Goal: Task Accomplishment & Management: Manage account settings

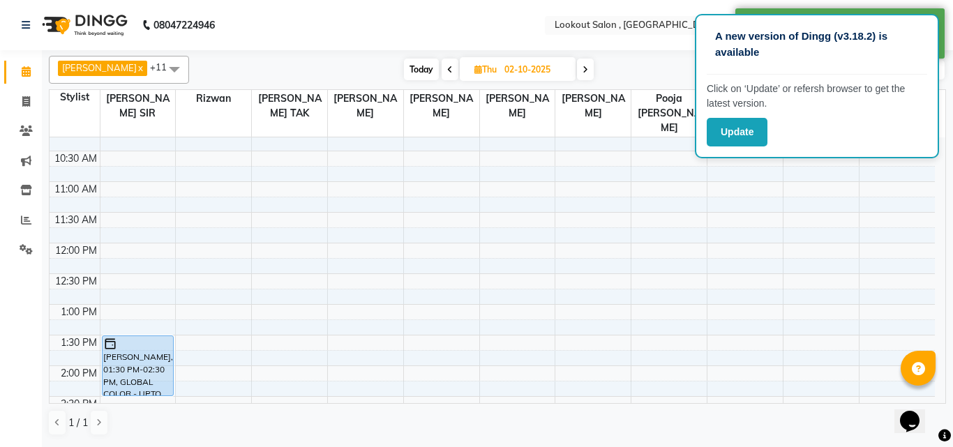
click at [672, 88] on div "[PERSON_NAME] x [PERSON_NAME] x [PERSON_NAME] x [PERSON_NAME] SIR x [PERSON_NAM…" at bounding box center [497, 245] width 897 height 391
click at [673, 74] on div "Today Thu 02-10-2025" at bounding box center [498, 69] width 605 height 21
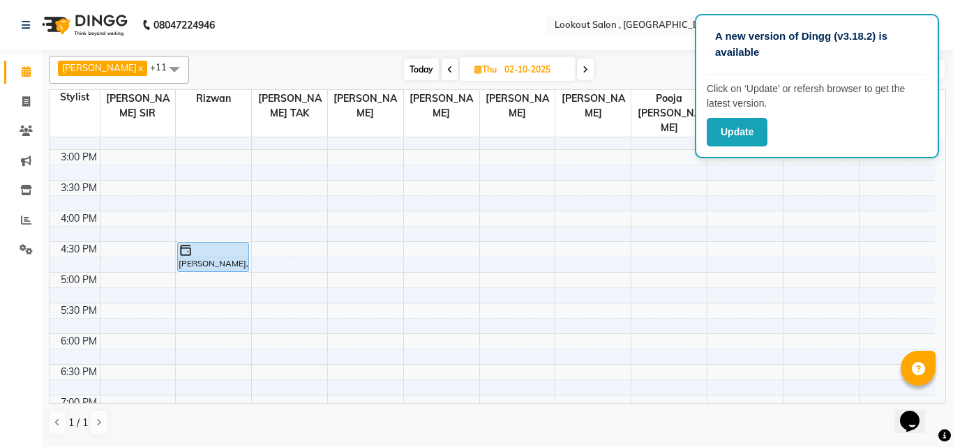
scroll to position [419, 0]
click at [751, 140] on button "Update" at bounding box center [737, 132] width 61 height 29
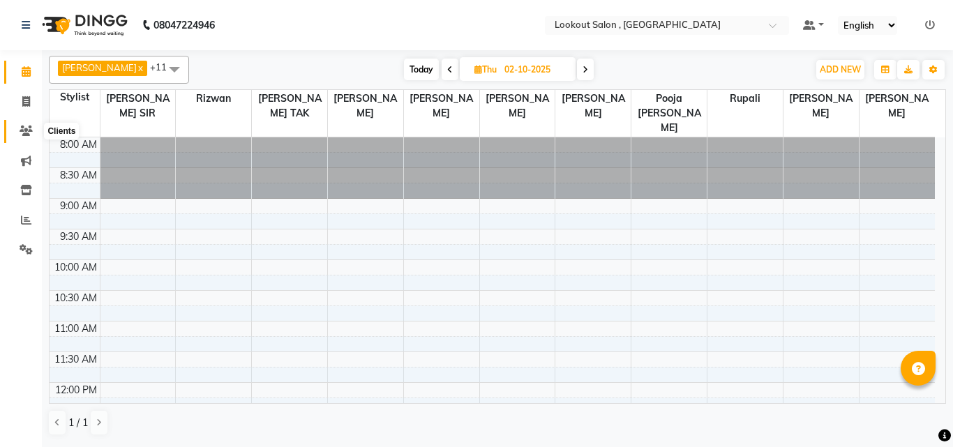
click at [32, 131] on icon at bounding box center [26, 131] width 13 height 10
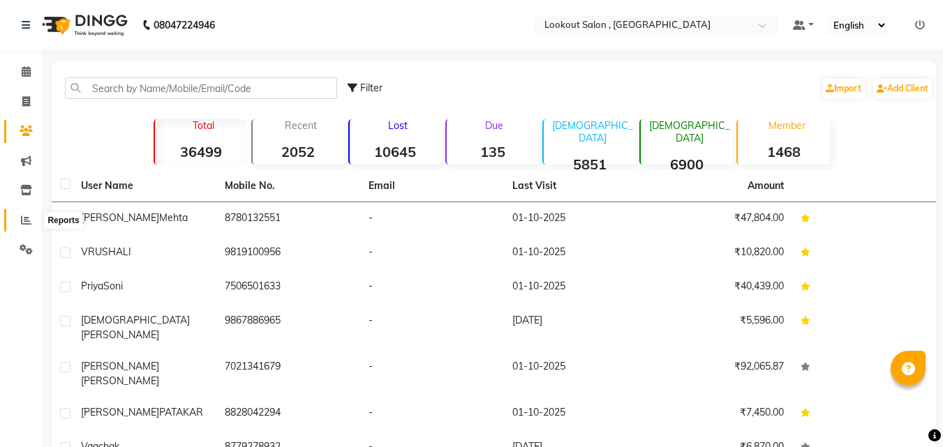
click at [24, 225] on span at bounding box center [26, 221] width 24 height 16
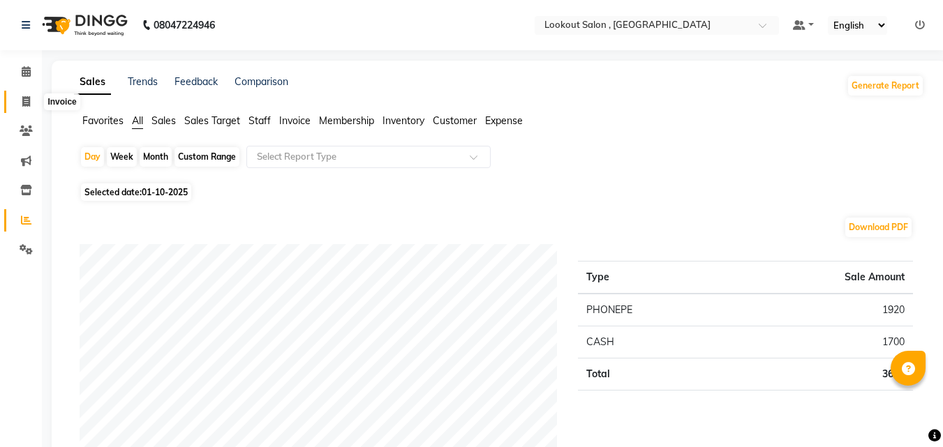
click at [22, 100] on icon at bounding box center [26, 101] width 8 height 10
select select "151"
select select "service"
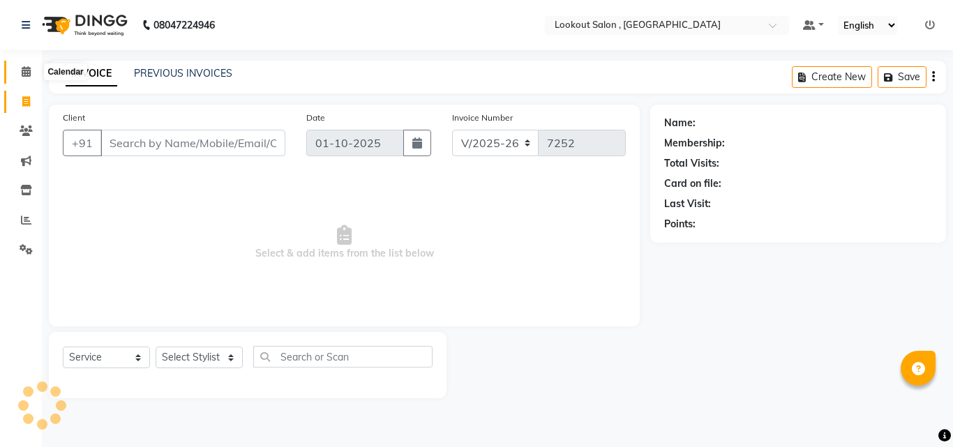
click at [28, 73] on icon at bounding box center [26, 71] width 9 height 10
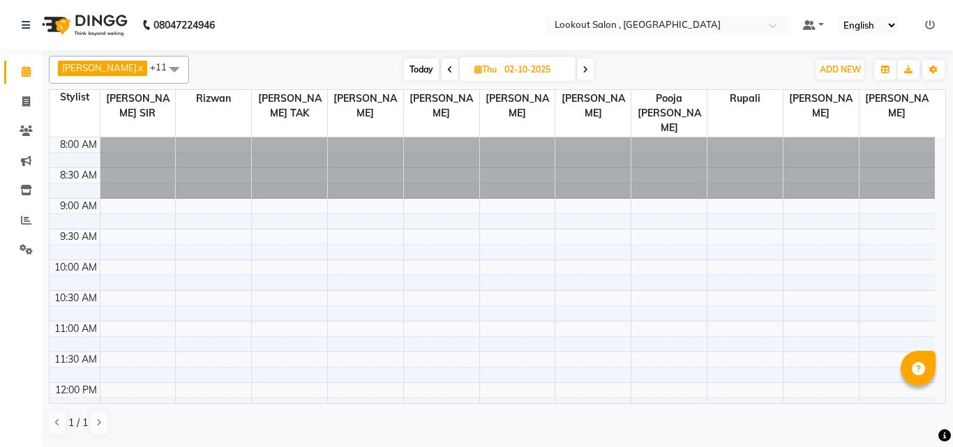
click at [430, 62] on span "Today" at bounding box center [421, 70] width 35 height 22
type input "01-10-2025"
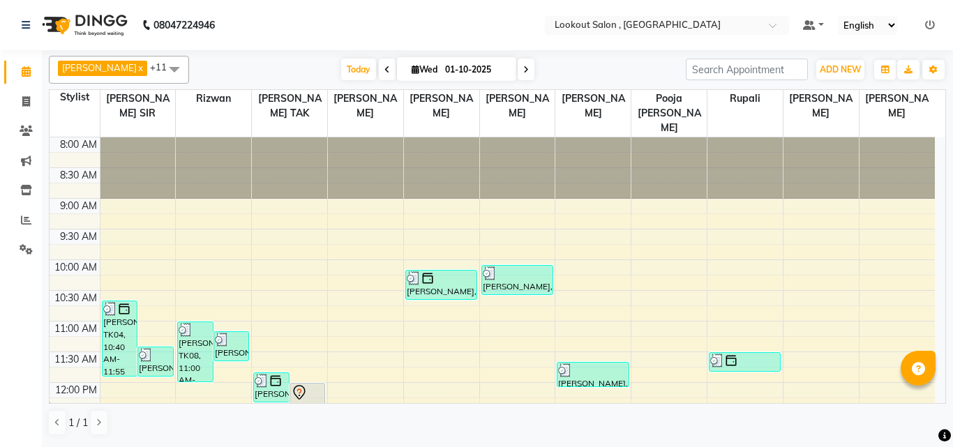
click at [936, 29] on ul "Default Panel My Panel English ENGLISH Español العربية मराठी हिंदी ગુજરાતી தமிழ…" at bounding box center [869, 25] width 146 height 19
click at [929, 21] on icon at bounding box center [930, 25] width 10 height 10
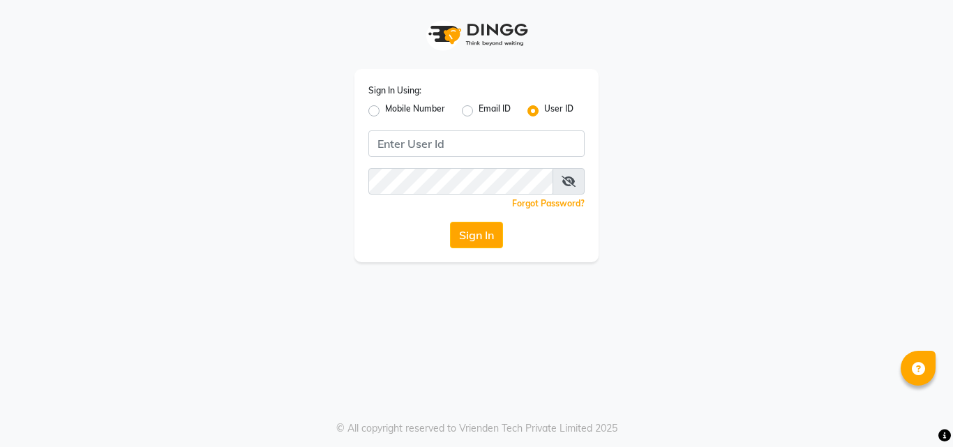
click at [385, 107] on label "Mobile Number" at bounding box center [415, 111] width 60 height 17
click at [385, 107] on input "Mobile Number" at bounding box center [389, 107] width 9 height 9
radio input "true"
radio input "false"
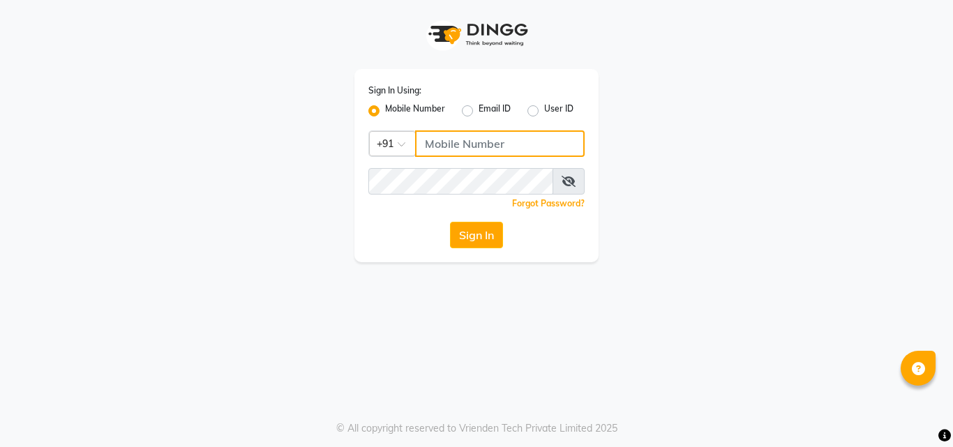
click at [483, 135] on input "Username" at bounding box center [500, 143] width 170 height 27
type input "9819402381"
click at [564, 173] on span at bounding box center [569, 181] width 32 height 27
click at [566, 181] on icon at bounding box center [569, 181] width 14 height 11
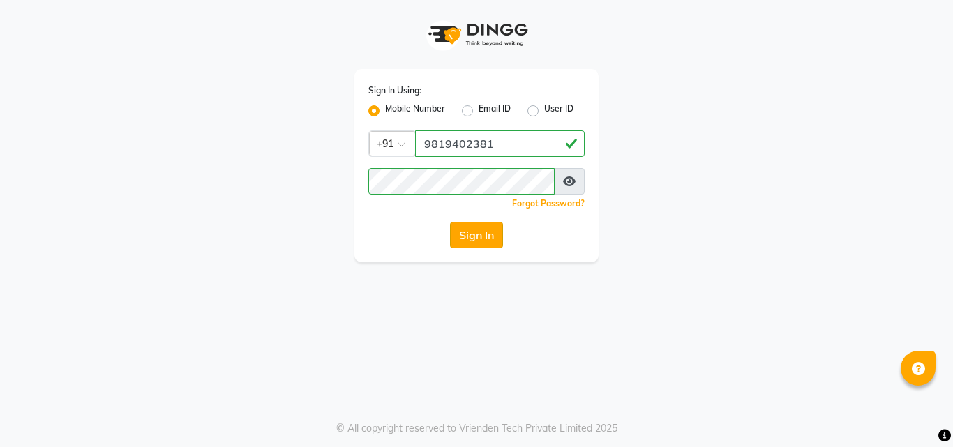
click at [473, 232] on button "Sign In" at bounding box center [476, 235] width 53 height 27
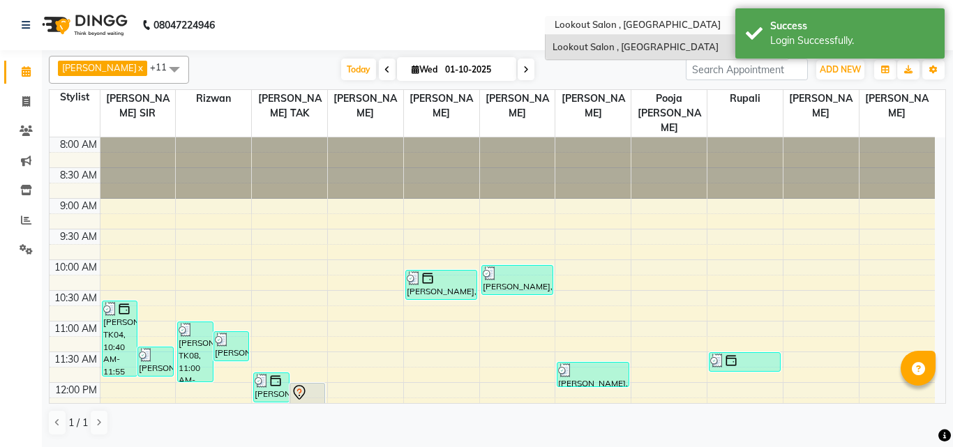
click at [697, 29] on input "text" at bounding box center [653, 27] width 202 height 14
drag, startPoint x: 697, startPoint y: 41, endPoint x: 646, endPoint y: 54, distance: 52.5
click at [697, 42] on div "Lookout Salon , [GEOGRAPHIC_DATA]" at bounding box center [667, 47] width 243 height 25
click at [613, 66] on div "[DATE] [DATE]" at bounding box center [437, 69] width 483 height 21
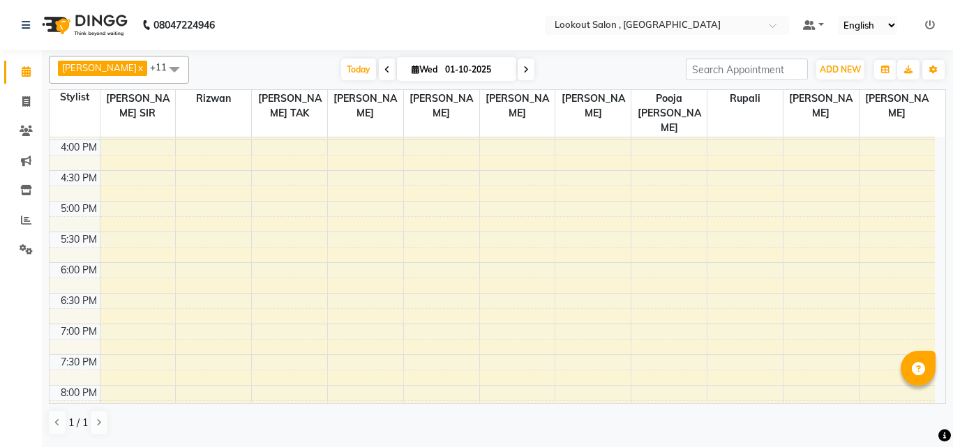
scroll to position [628, 0]
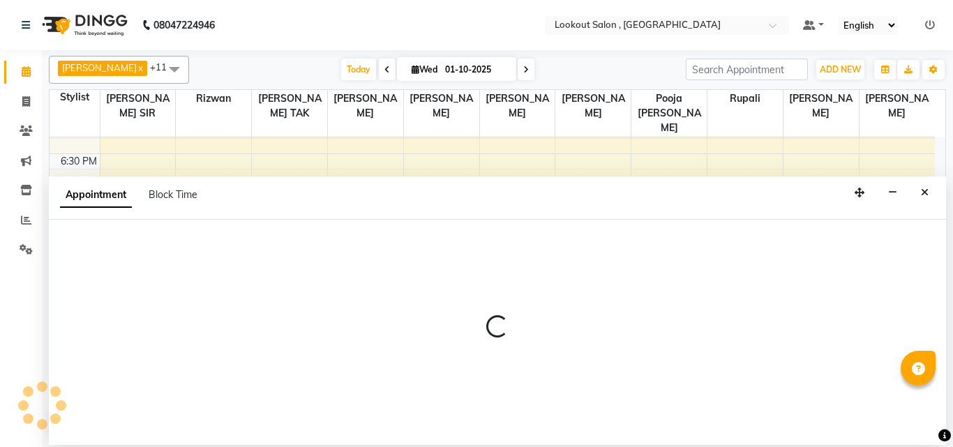
select select "11497"
select select "1260"
select select "tentative"
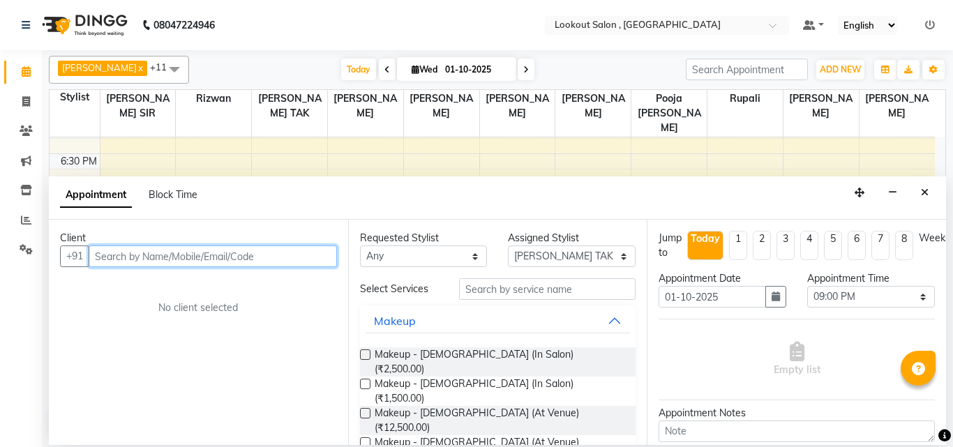
click at [183, 248] on input "text" at bounding box center [213, 257] width 248 height 22
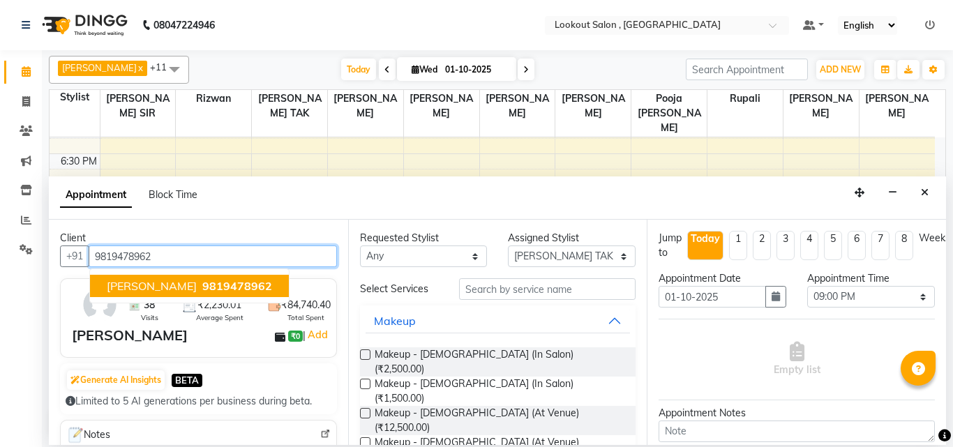
click at [218, 290] on span "9819478962" at bounding box center [237, 286] width 70 height 14
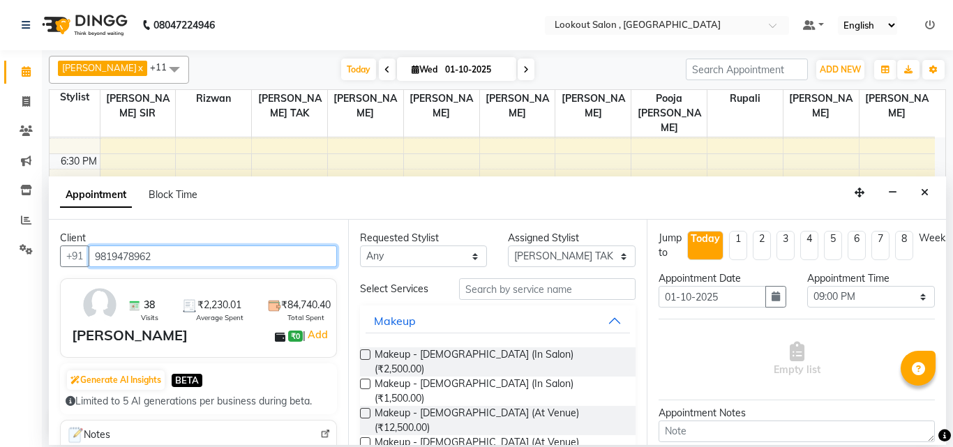
type input "9819478962"
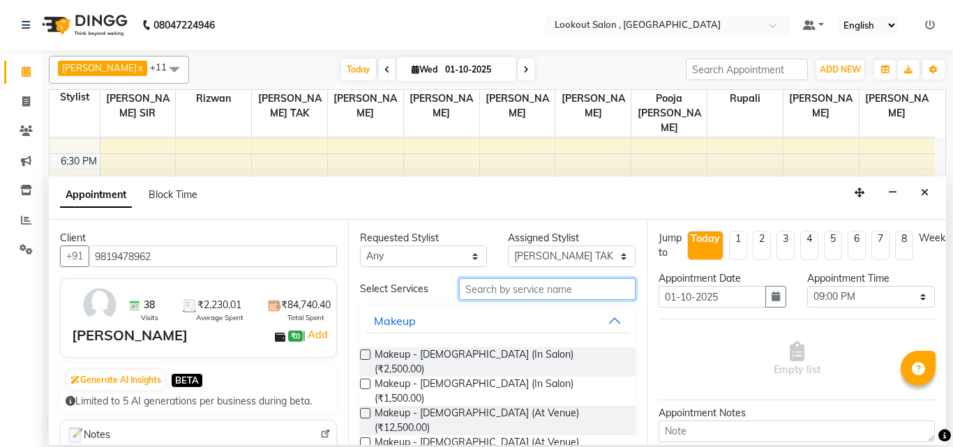
click at [545, 282] on input "text" at bounding box center [547, 289] width 177 height 22
click at [602, 289] on input "text" at bounding box center [547, 289] width 177 height 22
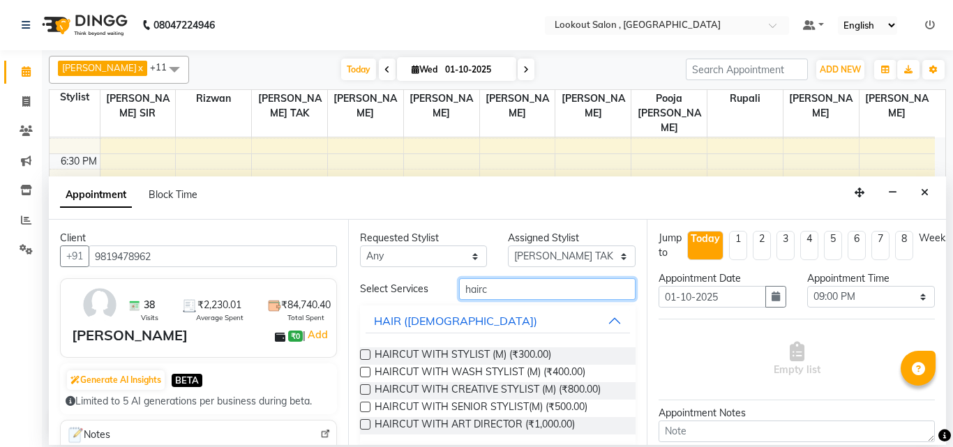
type input "hairc"
click at [366, 354] on label at bounding box center [365, 355] width 10 height 10
click at [366, 354] on input "checkbox" at bounding box center [364, 356] width 9 height 9
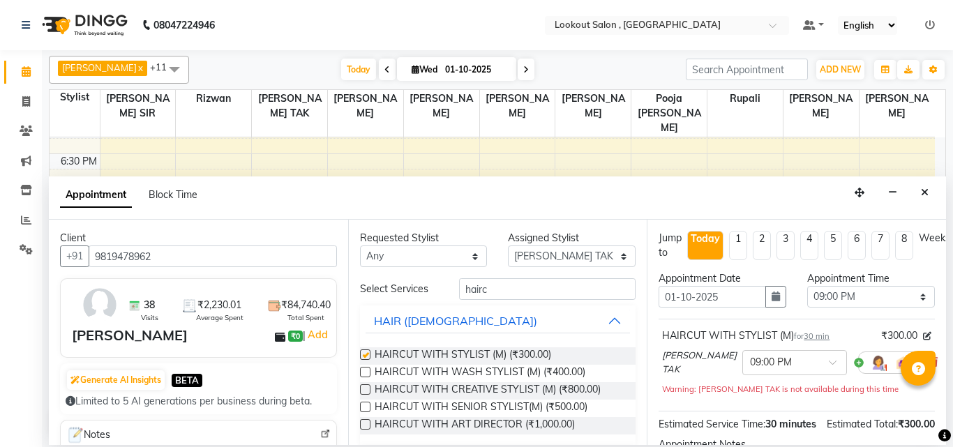
checkbox input "false"
click at [508, 285] on input "hairc" at bounding box center [547, 289] width 177 height 22
type input "h"
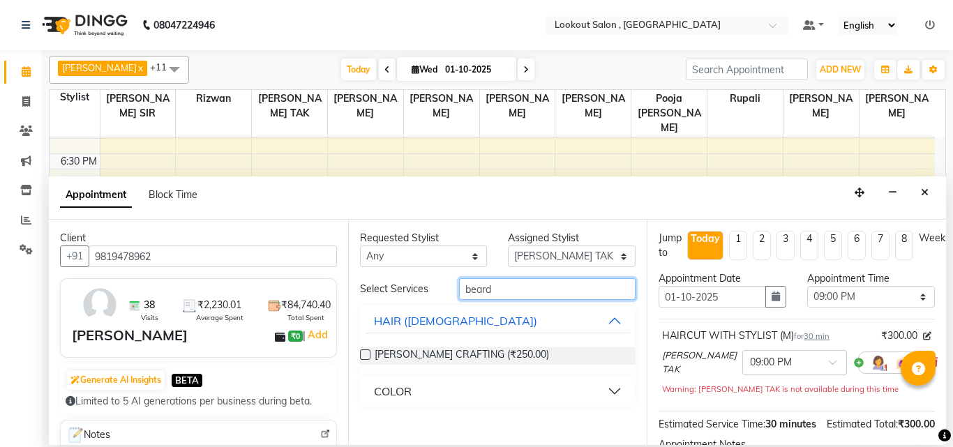
type input "beard"
click at [364, 352] on label at bounding box center [365, 355] width 10 height 10
click at [364, 352] on input "checkbox" at bounding box center [364, 356] width 9 height 9
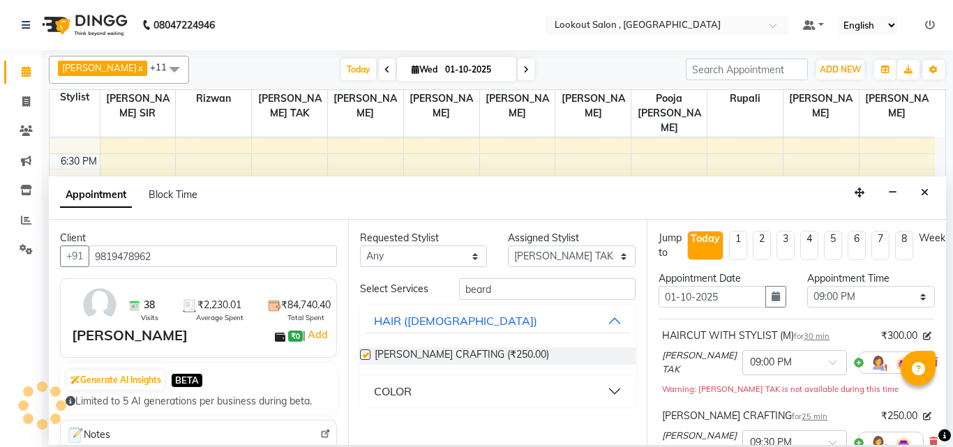
checkbox input "false"
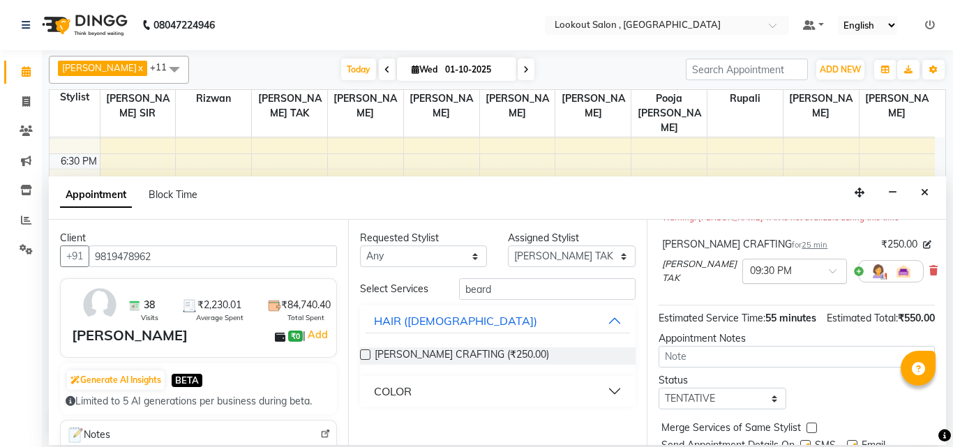
scroll to position [140, 0]
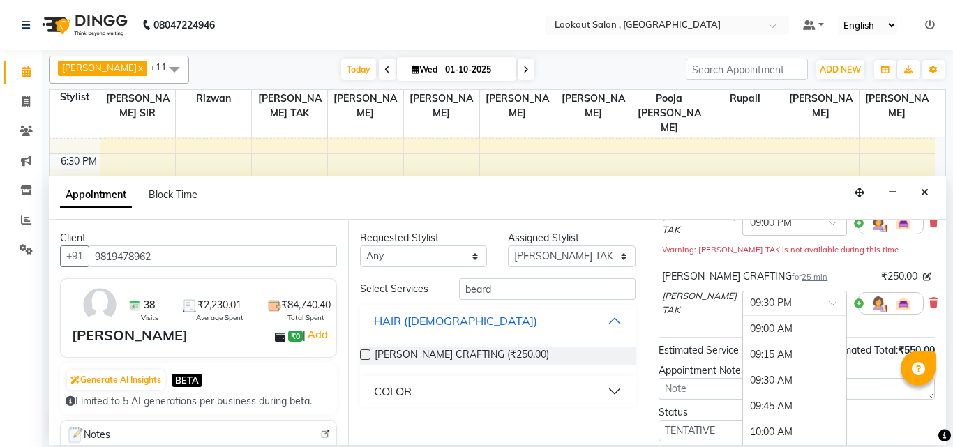
click at [765, 301] on input "text" at bounding box center [780, 302] width 61 height 15
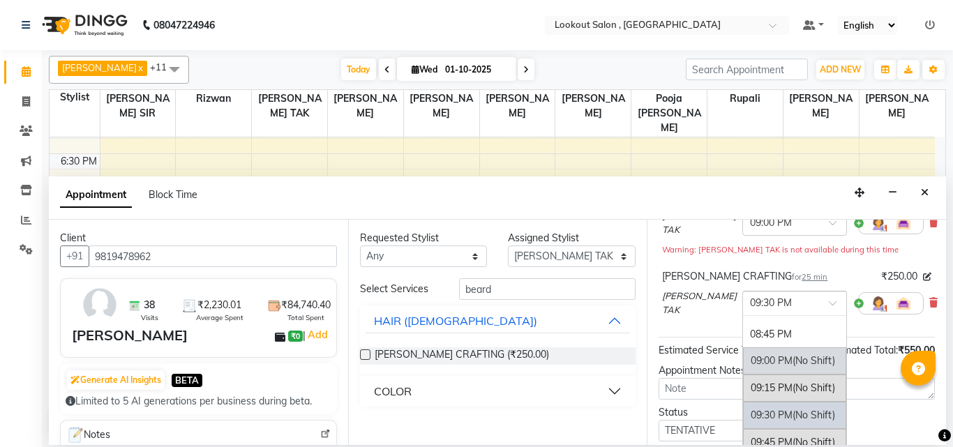
click at [793, 354] on span "(No Shift)" at bounding box center [814, 360] width 43 height 13
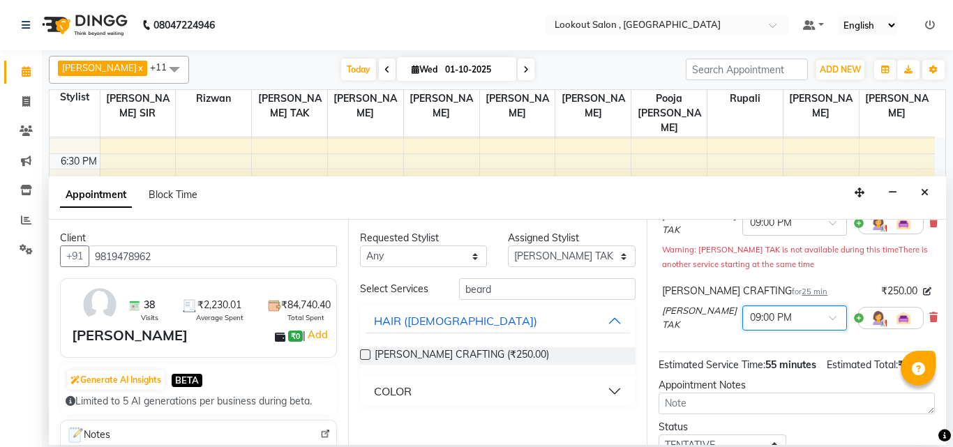
scroll to position [260, 0]
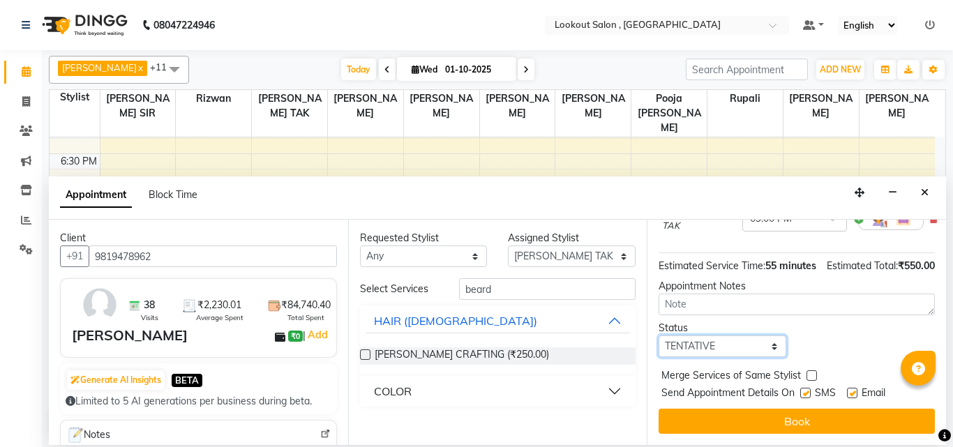
click at [762, 336] on select "Select TENTATIVE CONFIRM CHECK-IN UPCOMING" at bounding box center [723, 347] width 128 height 22
select select "upcoming"
click at [659, 336] on select "Select TENTATIVE CONFIRM CHECK-IN UPCOMING" at bounding box center [723, 347] width 128 height 22
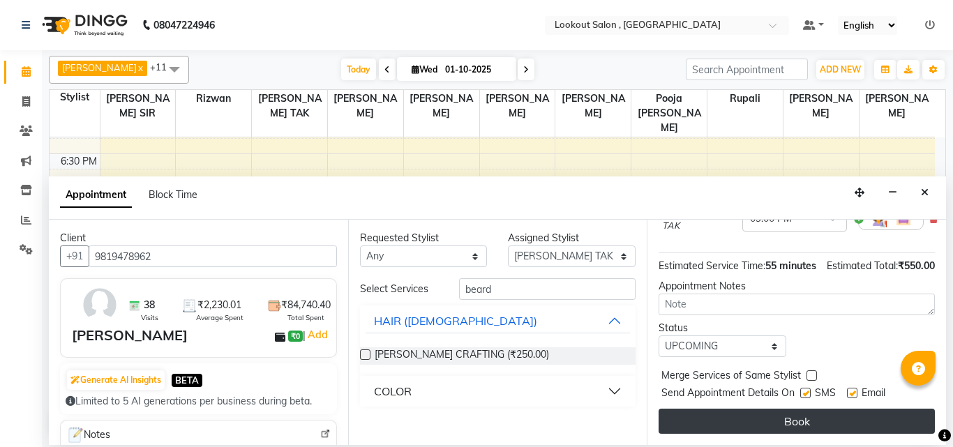
click at [765, 409] on button "Book" at bounding box center [797, 421] width 276 height 25
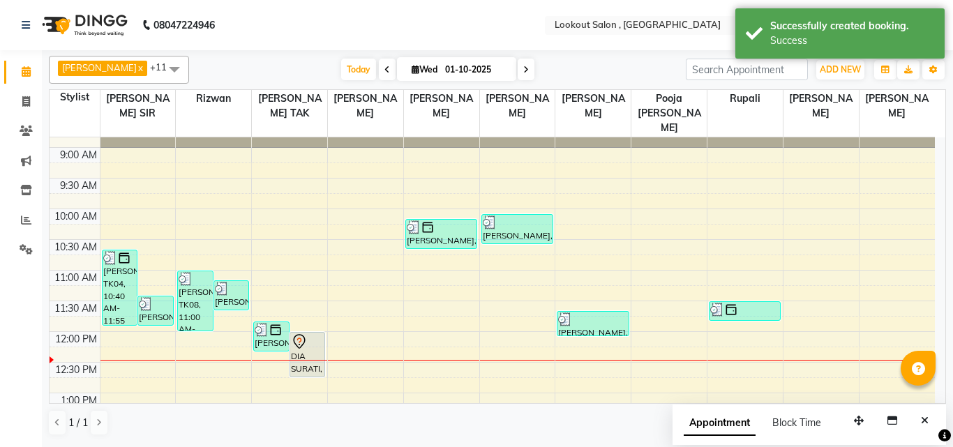
scroll to position [0, 0]
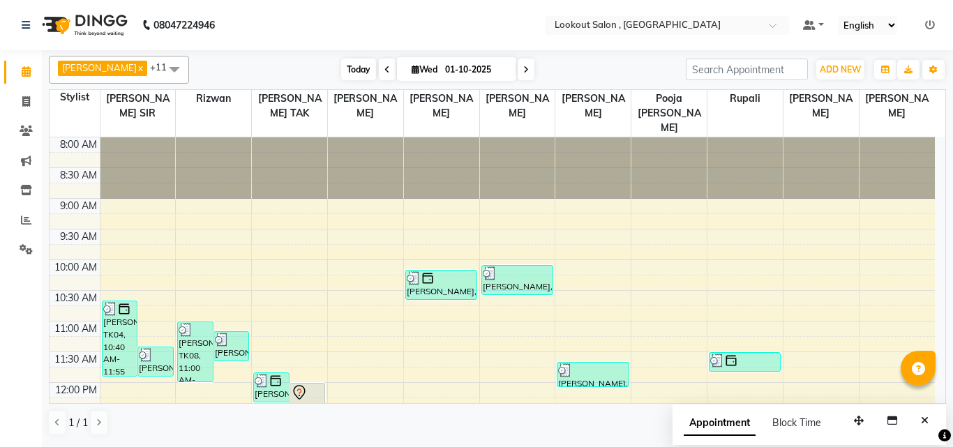
click at [356, 70] on span "Today" at bounding box center [358, 70] width 35 height 22
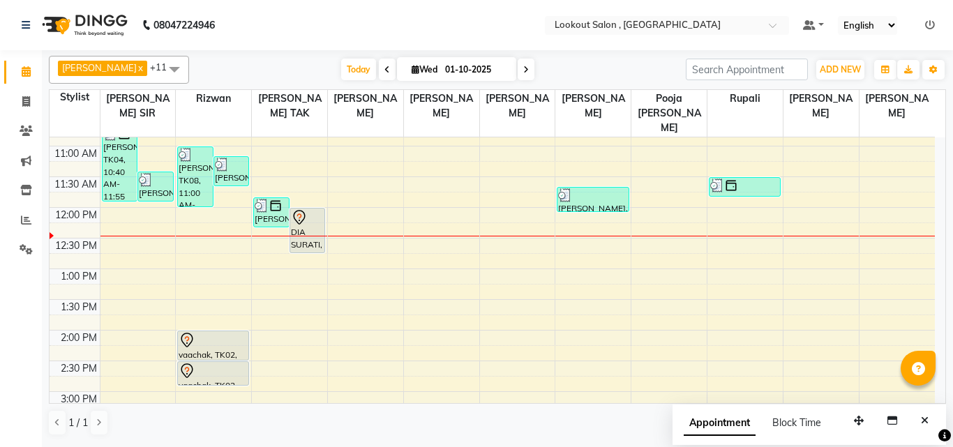
scroll to position [107, 0]
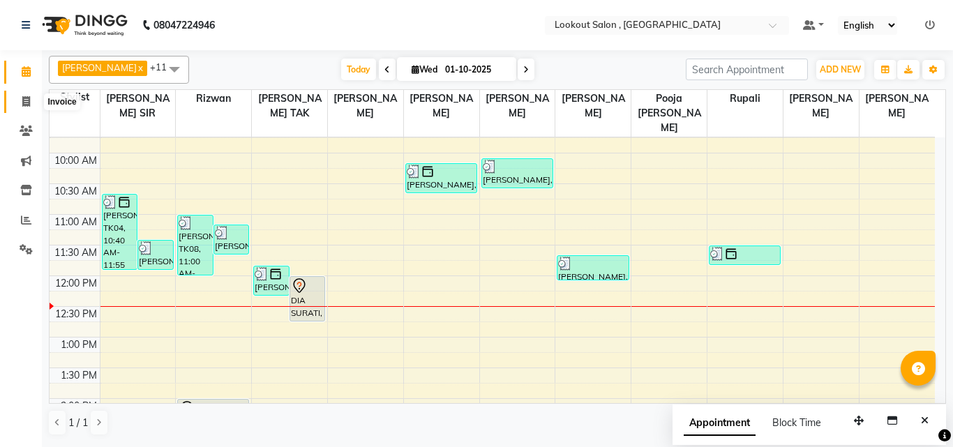
click at [29, 102] on icon at bounding box center [26, 101] width 8 height 10
select select "service"
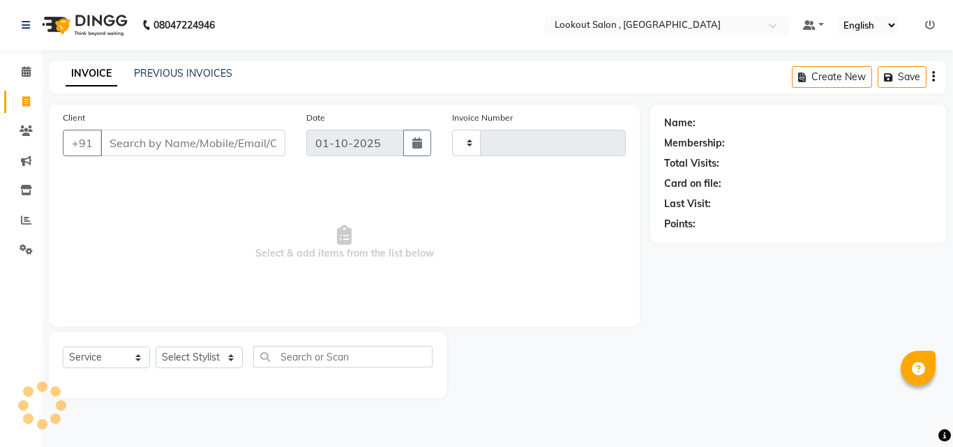
type input "7252"
select select "151"
click at [125, 139] on input "Client" at bounding box center [192, 143] width 185 height 27
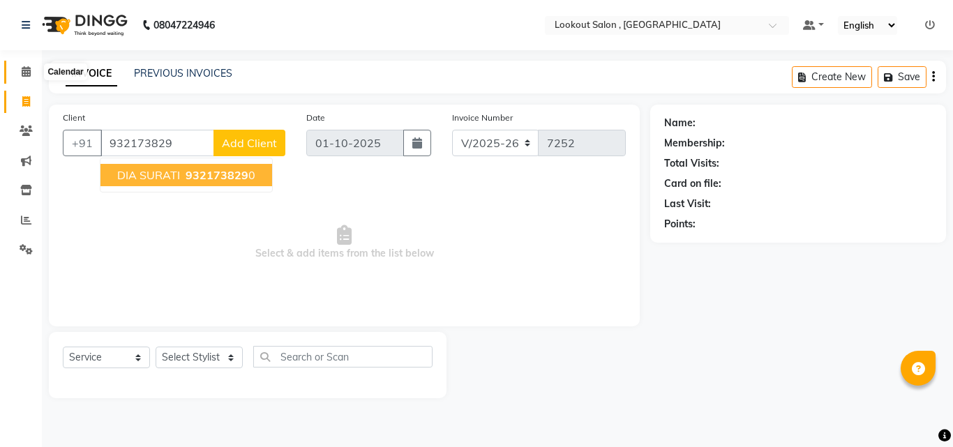
type input "932173829"
click at [29, 70] on icon at bounding box center [26, 71] width 9 height 10
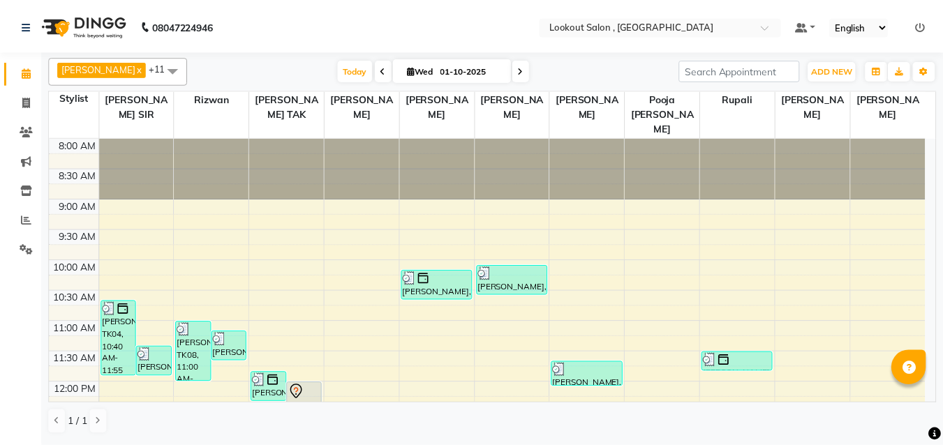
scroll to position [140, 0]
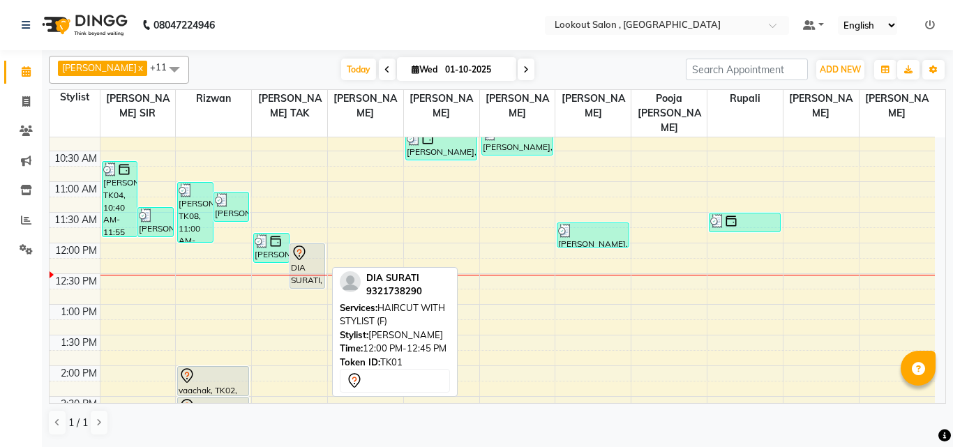
click at [291, 245] on icon at bounding box center [299, 253] width 17 height 17
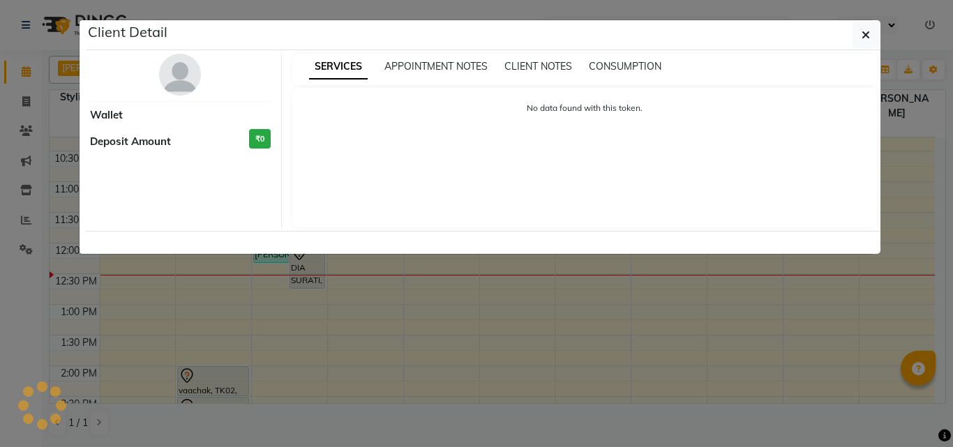
select select "7"
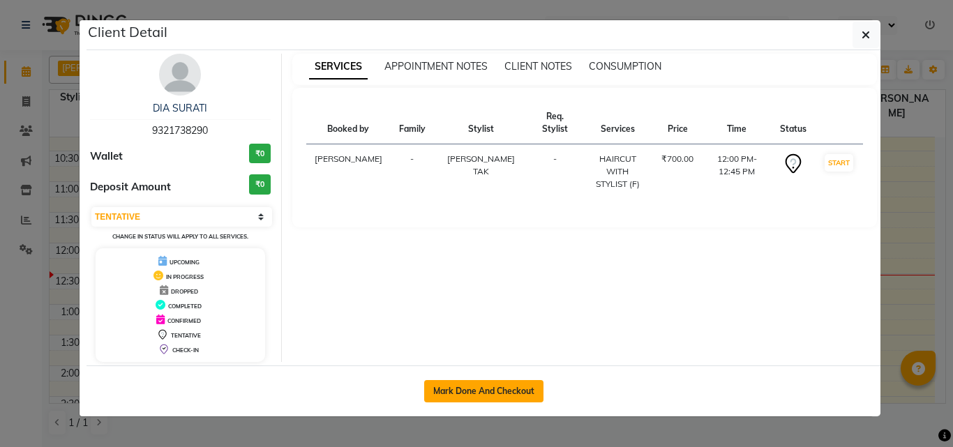
click at [458, 390] on button "Mark Done And Checkout" at bounding box center [483, 391] width 119 height 22
select select "service"
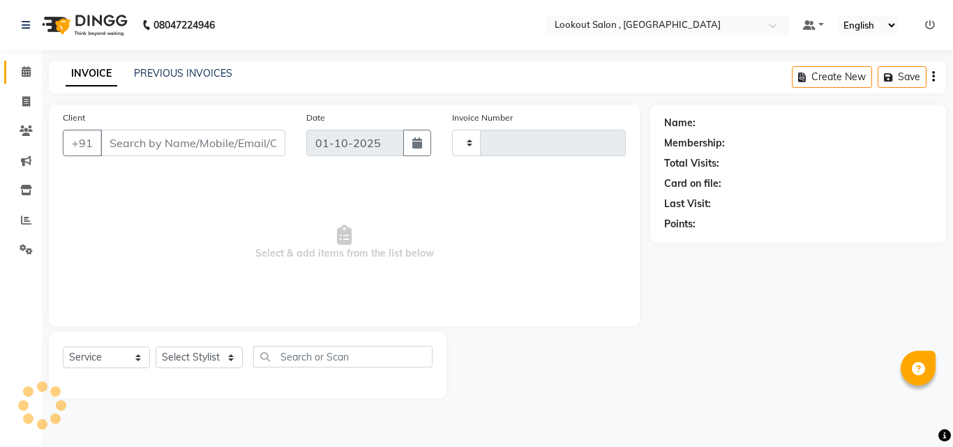
type input "7252"
select select "151"
type input "9321738290"
select select "11497"
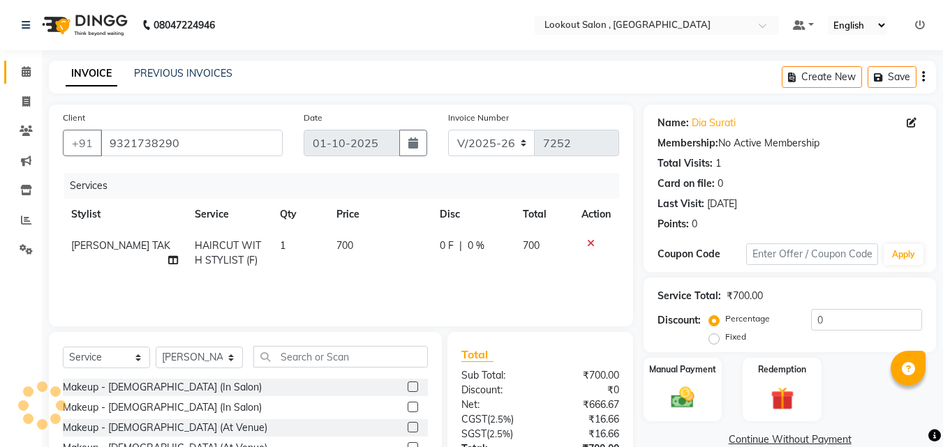
scroll to position [112, 0]
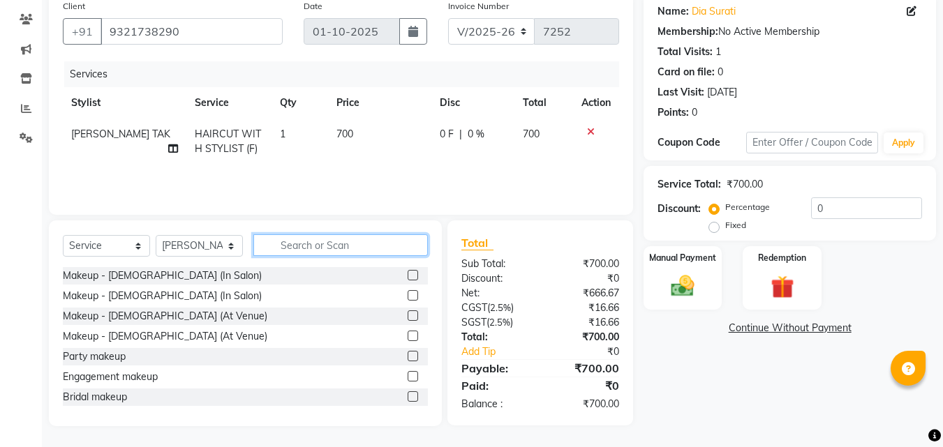
click at [308, 243] on input "text" at bounding box center [340, 245] width 174 height 22
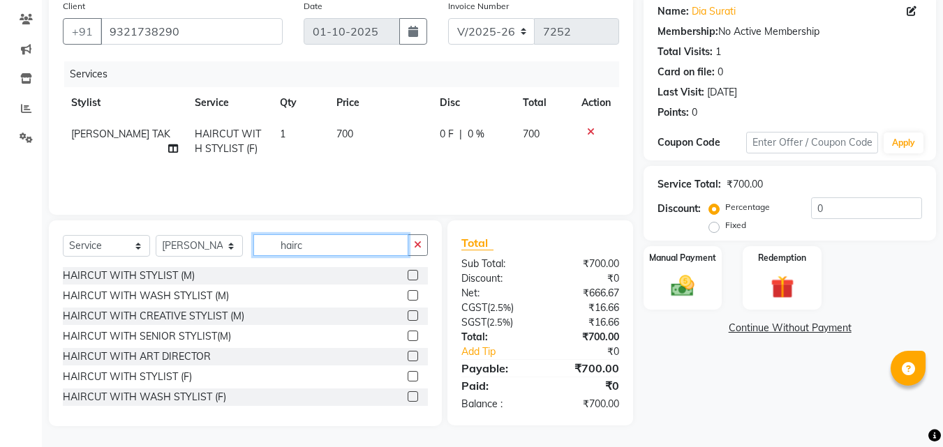
type input "hairc"
click at [407, 317] on label at bounding box center [412, 315] width 10 height 10
click at [407, 317] on input "checkbox" at bounding box center [411, 316] width 9 height 9
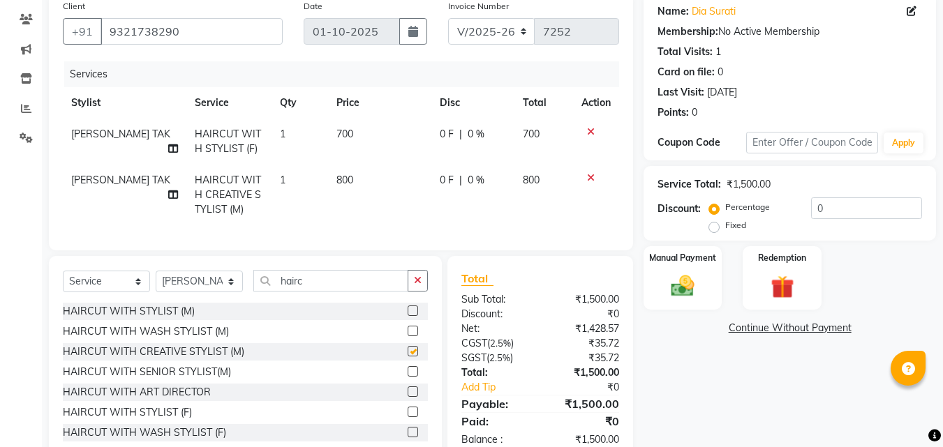
checkbox input "false"
click at [590, 133] on icon at bounding box center [591, 132] width 8 height 10
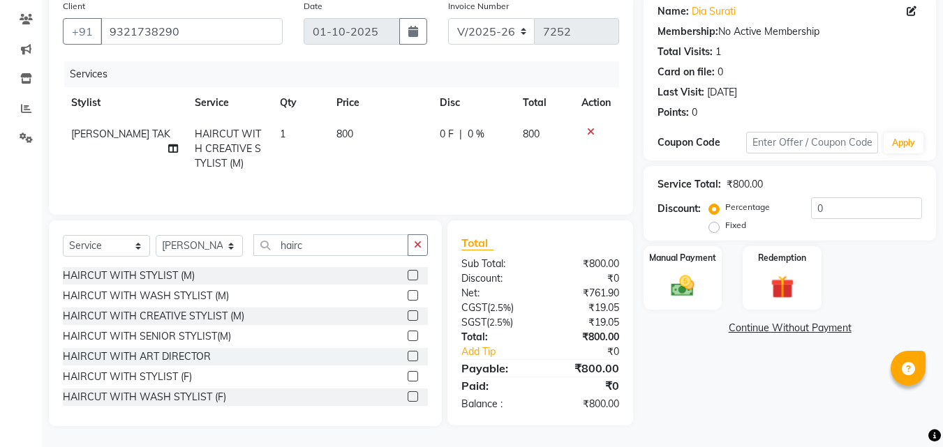
click at [589, 130] on icon at bounding box center [591, 132] width 8 height 10
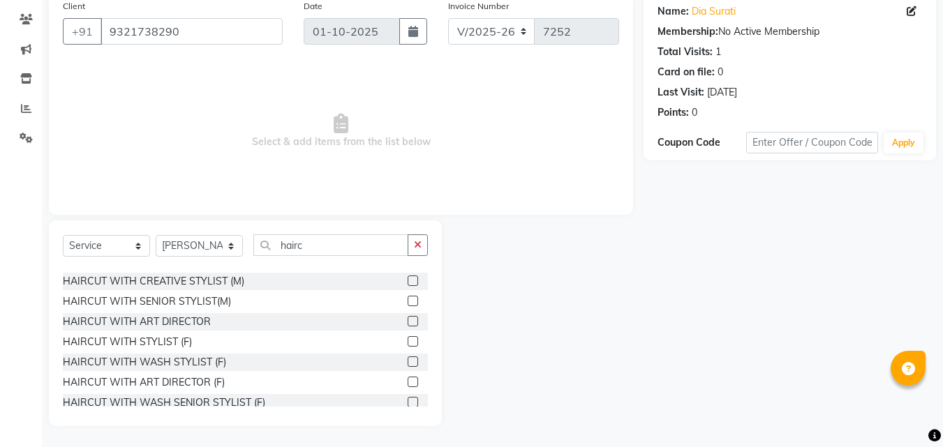
scroll to position [83, 0]
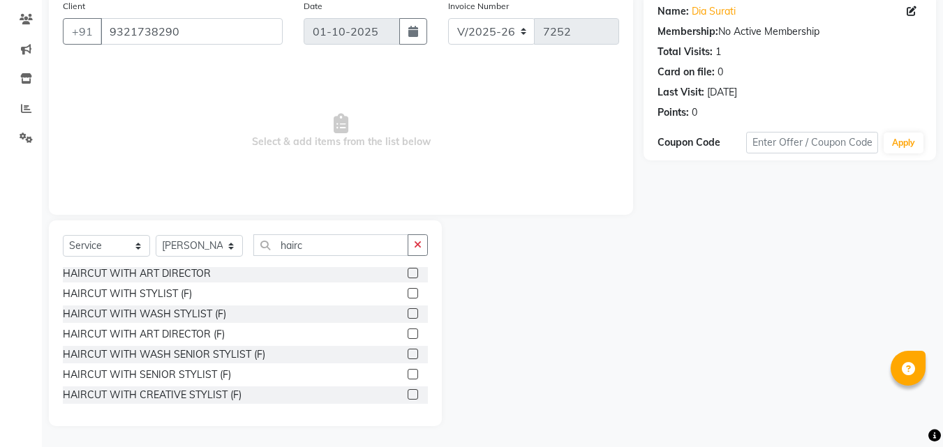
click at [407, 313] on label at bounding box center [412, 313] width 10 height 10
click at [407, 313] on input "checkbox" at bounding box center [411, 314] width 9 height 9
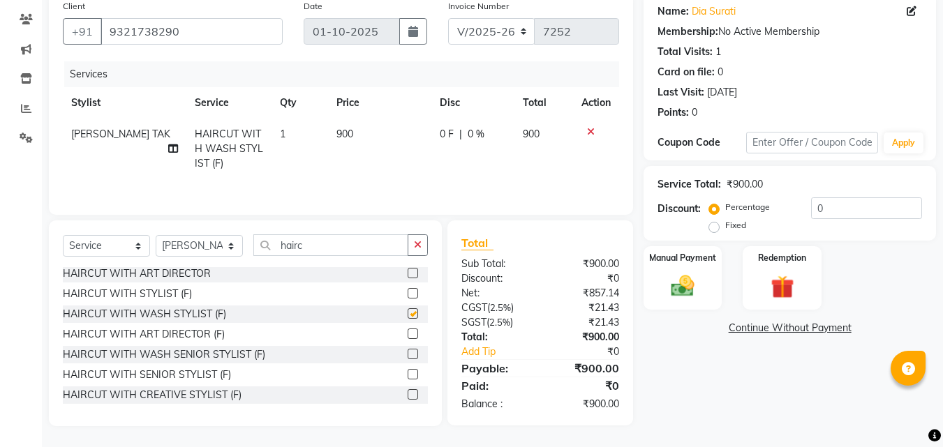
checkbox input "false"
click at [407, 290] on label at bounding box center [412, 293] width 10 height 10
click at [407, 290] on input "checkbox" at bounding box center [411, 294] width 9 height 9
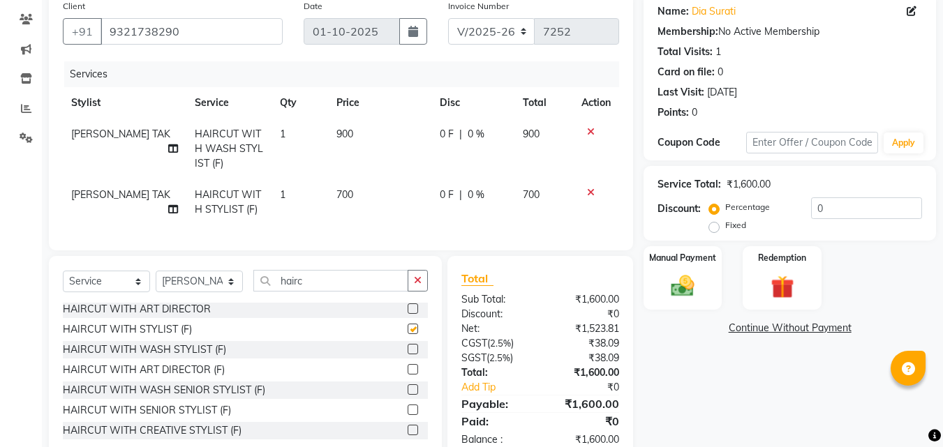
checkbox input "false"
click at [588, 130] on icon at bounding box center [591, 132] width 8 height 10
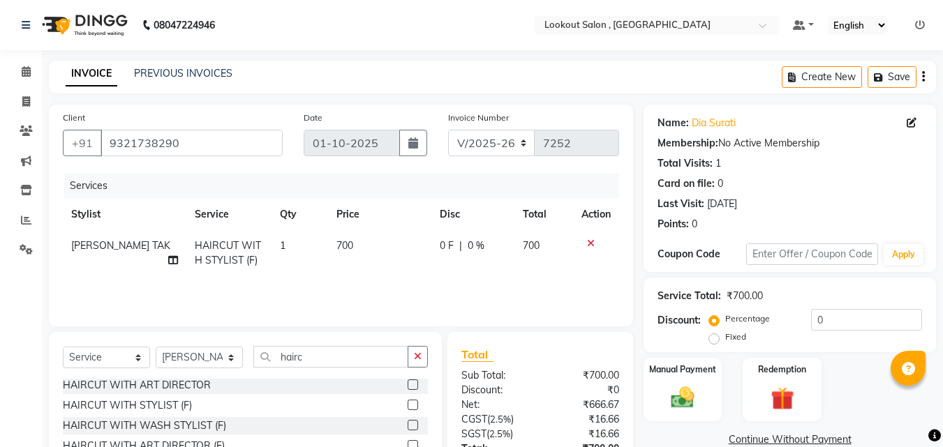
scroll to position [112, 0]
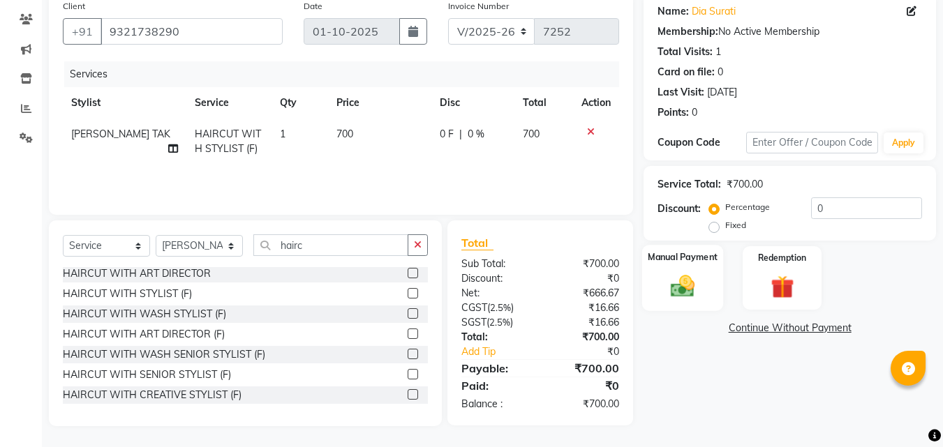
click at [677, 301] on div "Manual Payment" at bounding box center [683, 278] width 82 height 66
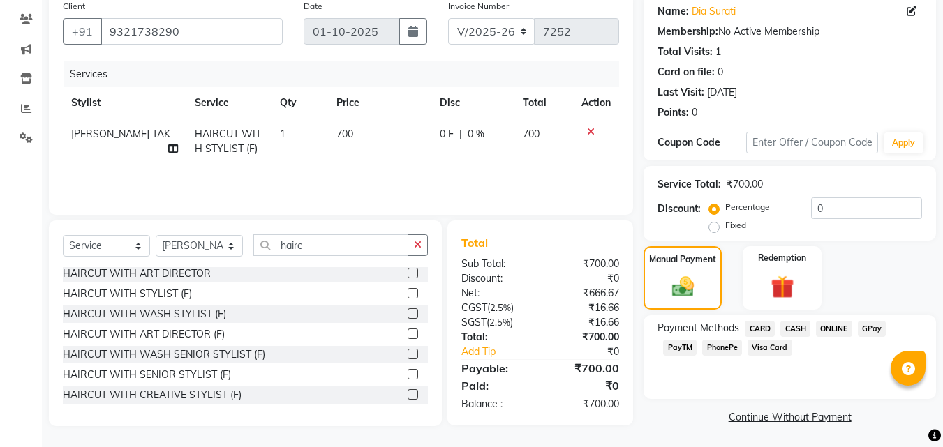
click at [714, 347] on span "PhonePe" at bounding box center [722, 348] width 40 height 16
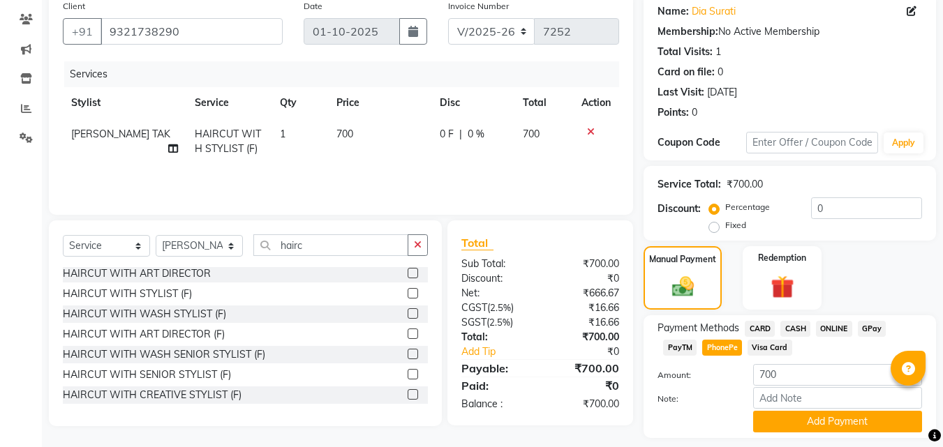
scroll to position [152, 0]
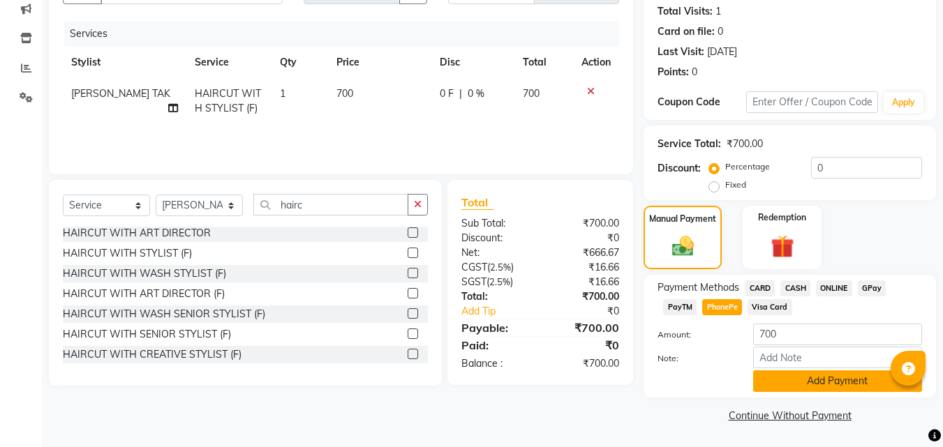
click at [832, 382] on button "Add Payment" at bounding box center [837, 381] width 169 height 22
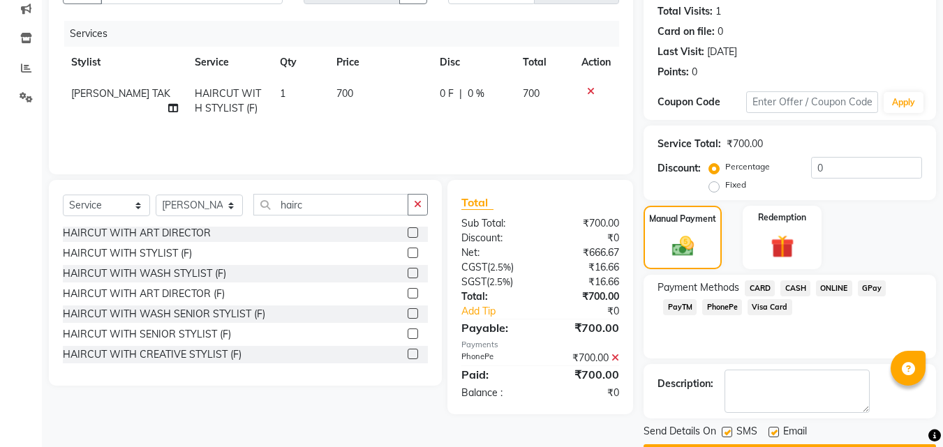
scroll to position [192, 0]
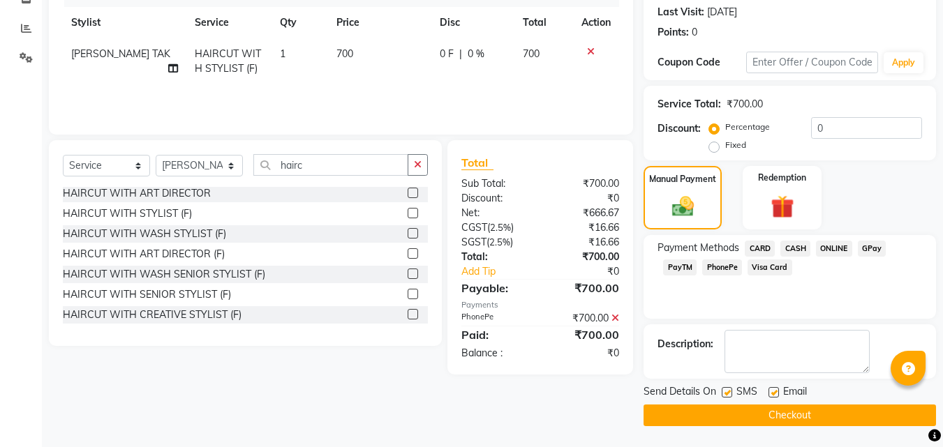
click at [842, 417] on button "Checkout" at bounding box center [789, 416] width 292 height 22
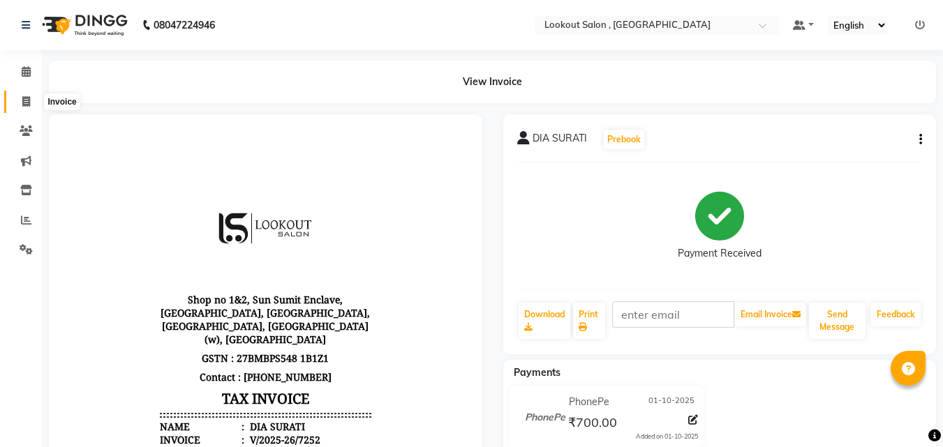
click at [23, 98] on span at bounding box center [26, 102] width 24 height 16
select select "service"
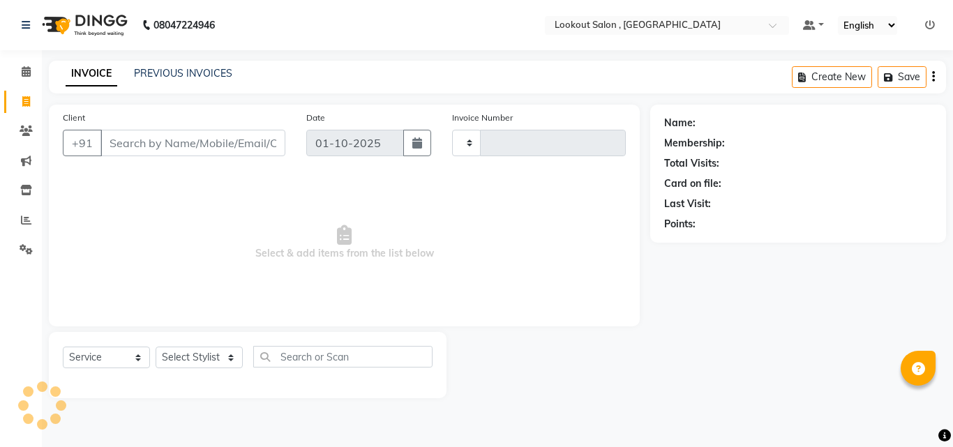
type input "7253"
select select "151"
click at [638, 262] on div "Client +91 Date [DATE] Invoice Number V/2025 V/[PHONE_NUMBER] Select & add item…" at bounding box center [344, 216] width 591 height 222
click at [930, 27] on icon at bounding box center [930, 25] width 10 height 10
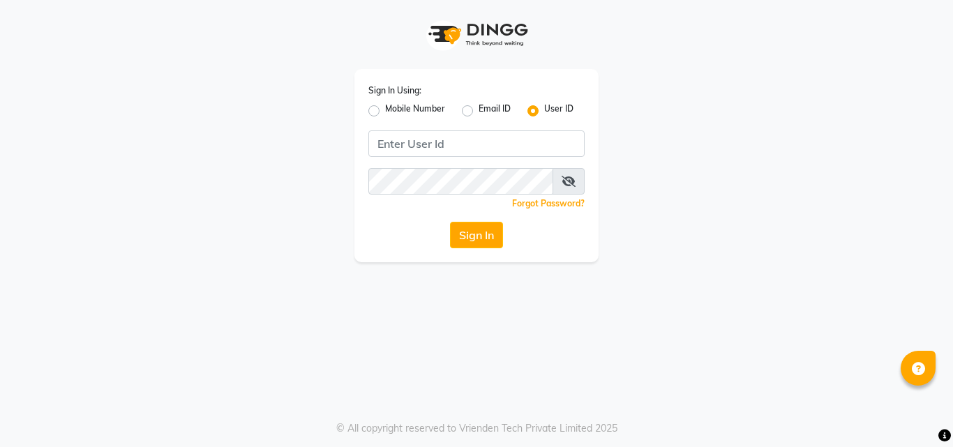
click at [385, 112] on label "Mobile Number" at bounding box center [415, 111] width 60 height 17
click at [385, 112] on input "Mobile Number" at bounding box center [389, 107] width 9 height 9
radio input "true"
radio input "false"
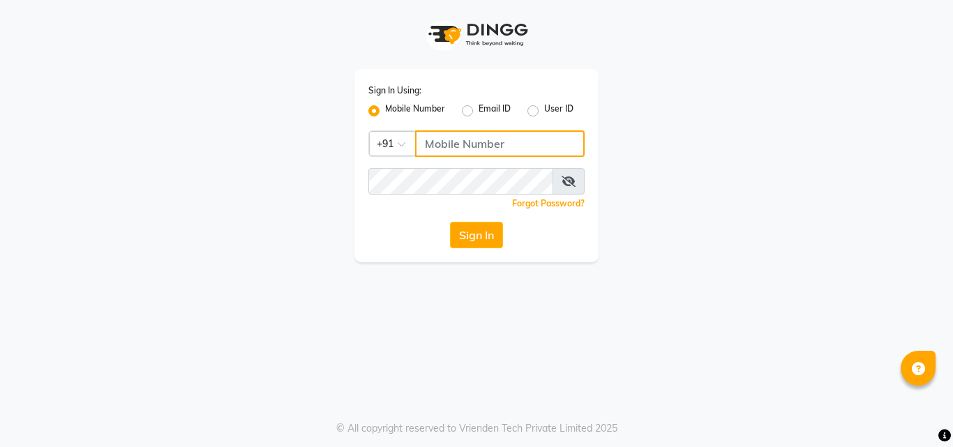
click at [438, 149] on input "Username" at bounding box center [500, 143] width 170 height 27
type input "9819402381"
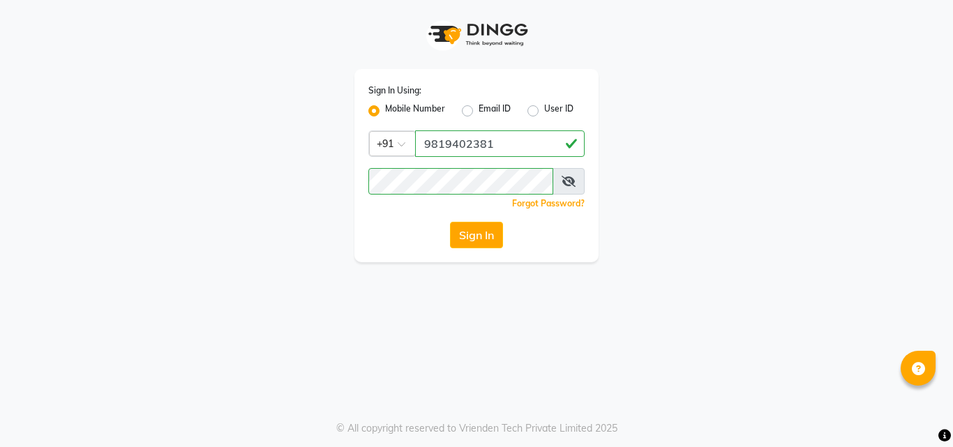
click at [568, 177] on icon at bounding box center [569, 181] width 14 height 11
click at [497, 227] on button "Sign In" at bounding box center [476, 235] width 53 height 27
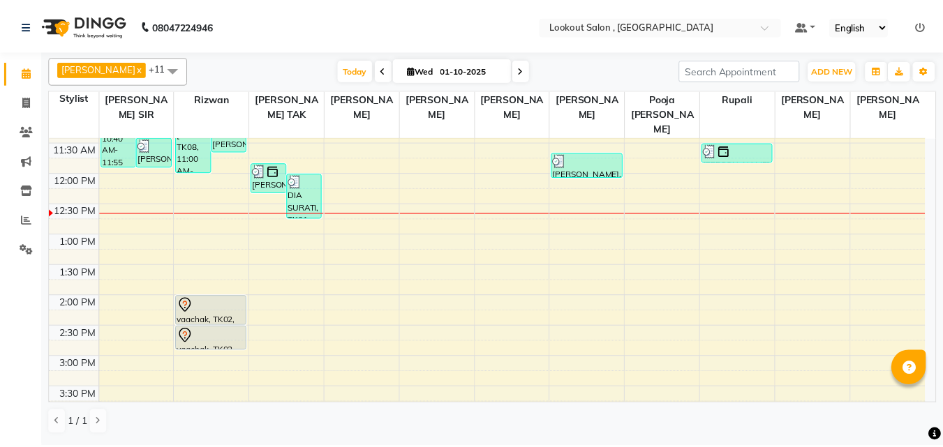
scroll to position [209, 0]
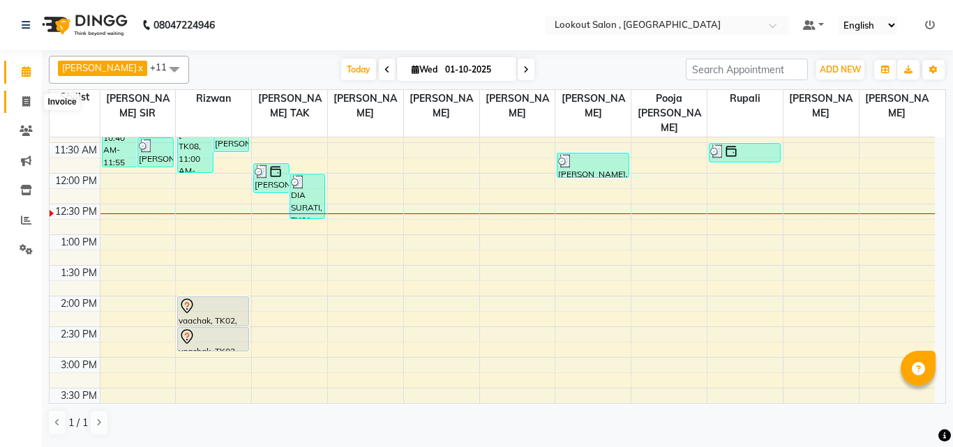
click at [25, 106] on icon at bounding box center [26, 101] width 8 height 10
select select "service"
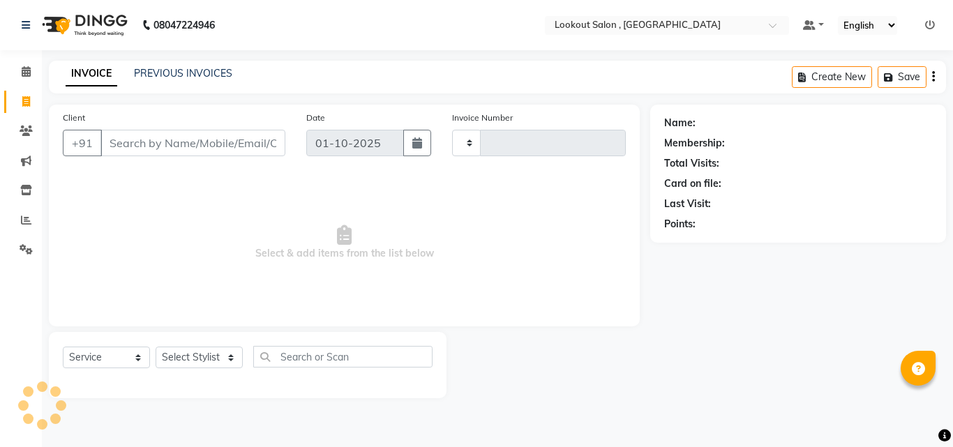
type input "7253"
select select "151"
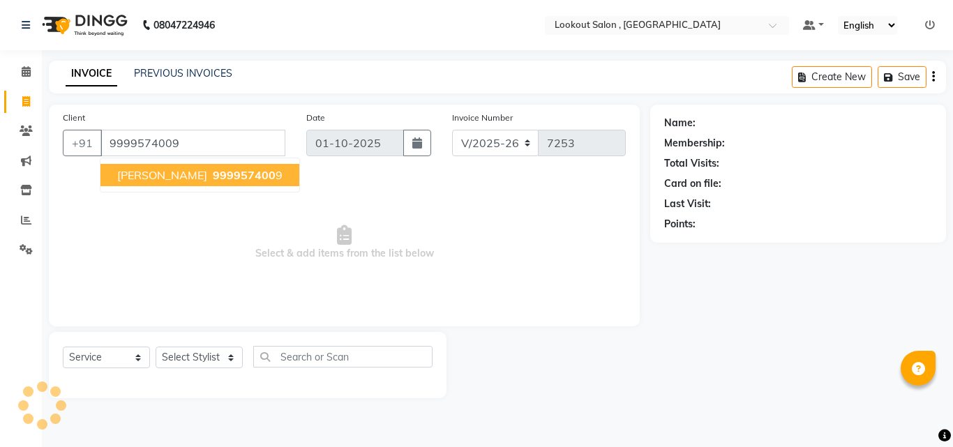
type input "9999574009"
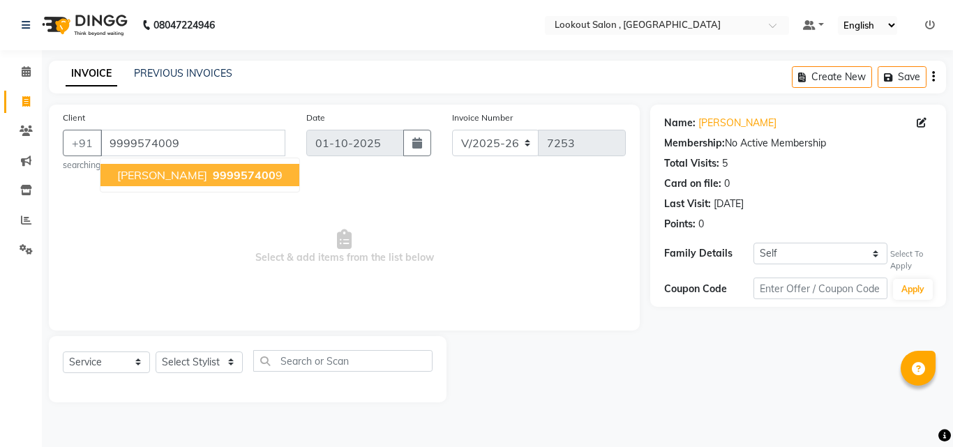
click at [160, 177] on span "[PERSON_NAME]" at bounding box center [162, 175] width 90 height 14
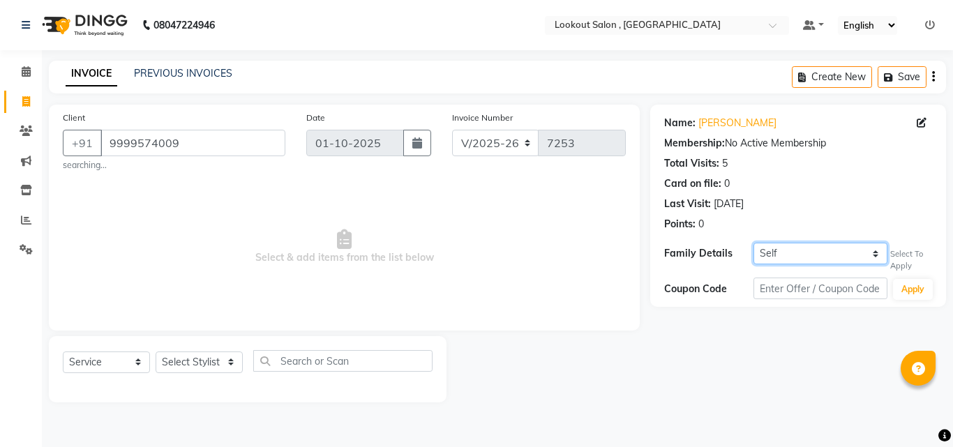
click at [835, 253] on select "Self [PERSON_NAME]" at bounding box center [821, 254] width 134 height 22
select select "3620265"
click at [754, 243] on select "Self [PERSON_NAME]" at bounding box center [821, 254] width 134 height 22
select select "1: Object"
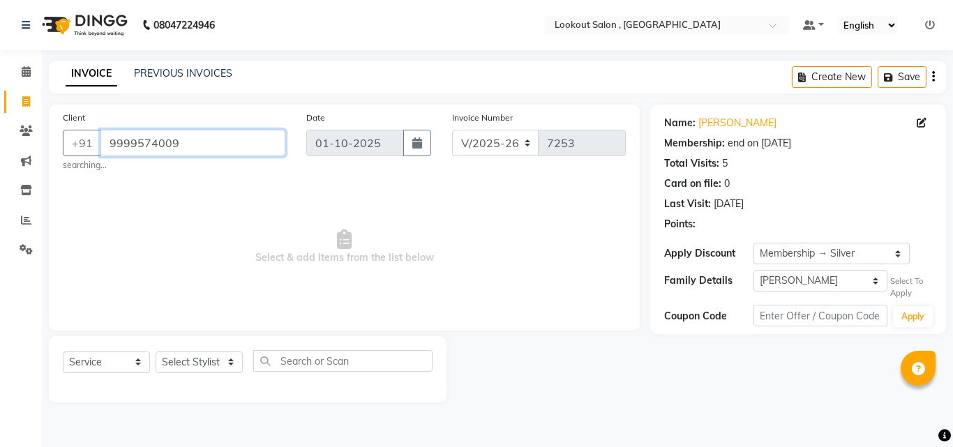
click at [141, 149] on input "9999574009" at bounding box center [192, 143] width 185 height 27
click at [142, 149] on input "9999574009" at bounding box center [192, 143] width 185 height 27
click at [27, 127] on icon at bounding box center [26, 131] width 13 height 10
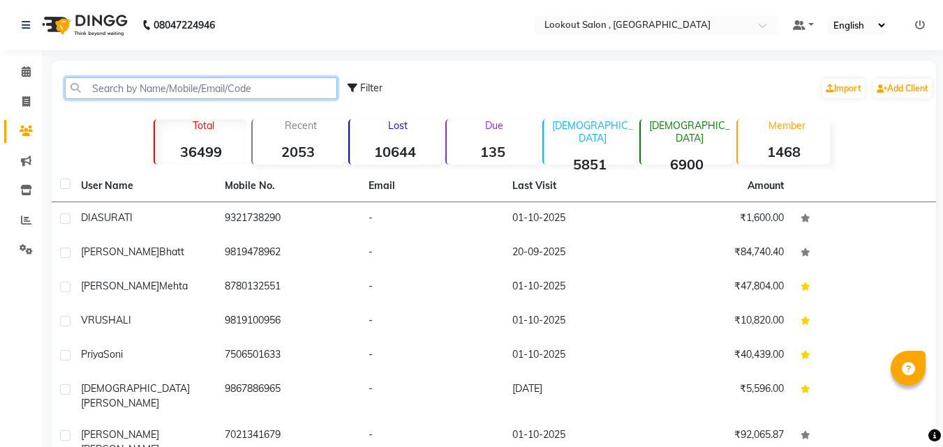
click at [131, 93] on input "text" at bounding box center [201, 88] width 272 height 22
paste input "9999574009"
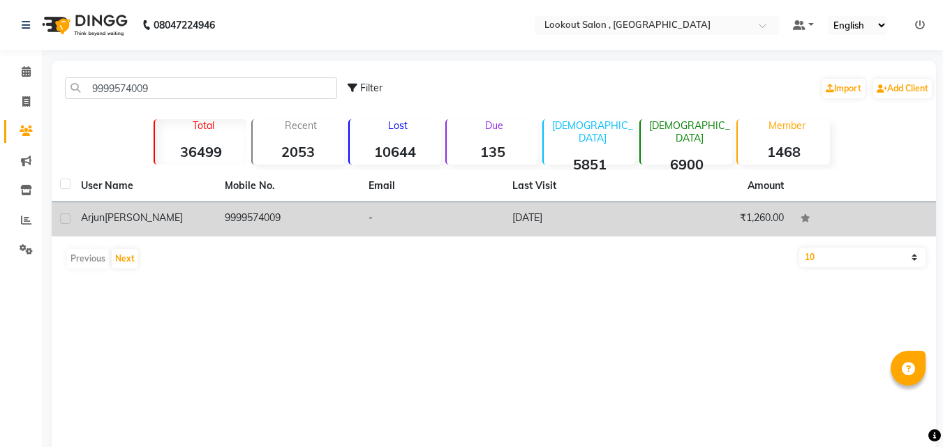
click at [217, 219] on td "9999574009" at bounding box center [288, 219] width 144 height 34
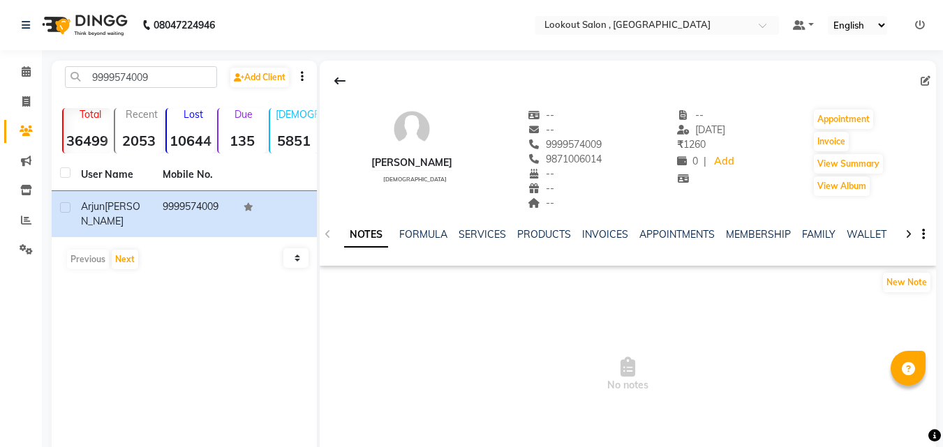
click at [816, 227] on div "FAMILY" at bounding box center [818, 234] width 33 height 15
click at [814, 231] on link "FAMILY" at bounding box center [818, 234] width 33 height 13
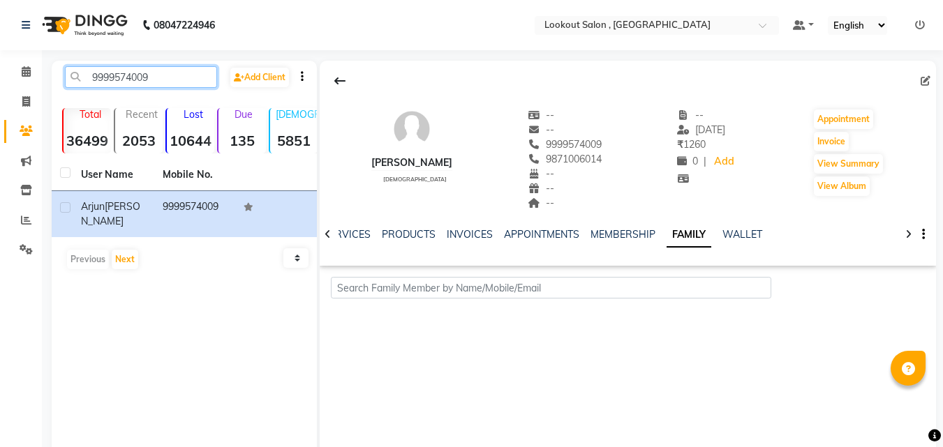
click at [190, 73] on input "9999574009" at bounding box center [141, 77] width 152 height 22
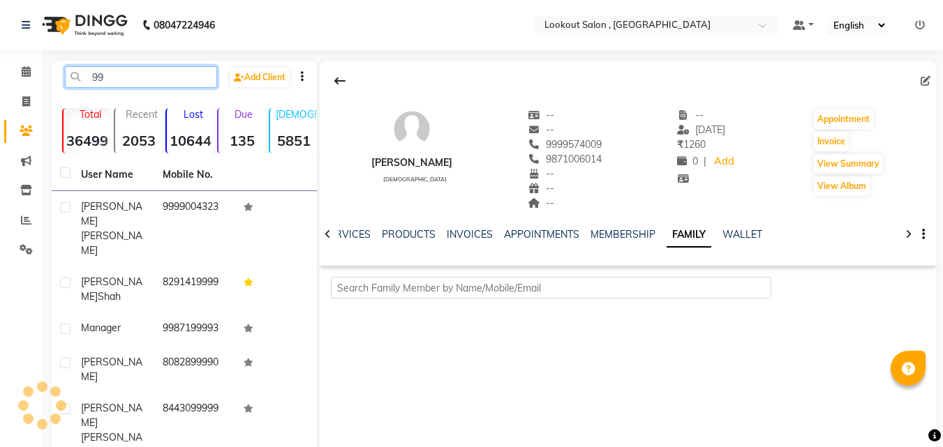
type input "9"
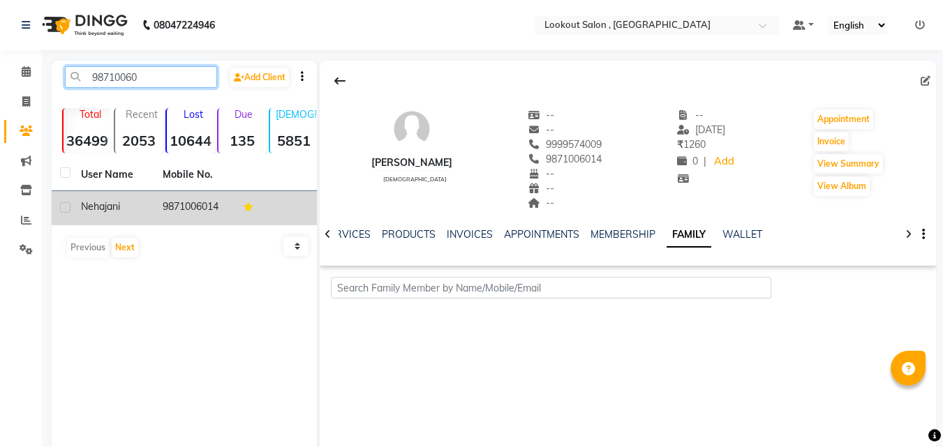
type input "98710060"
click at [148, 210] on td "[PERSON_NAME]" at bounding box center [114, 208] width 82 height 34
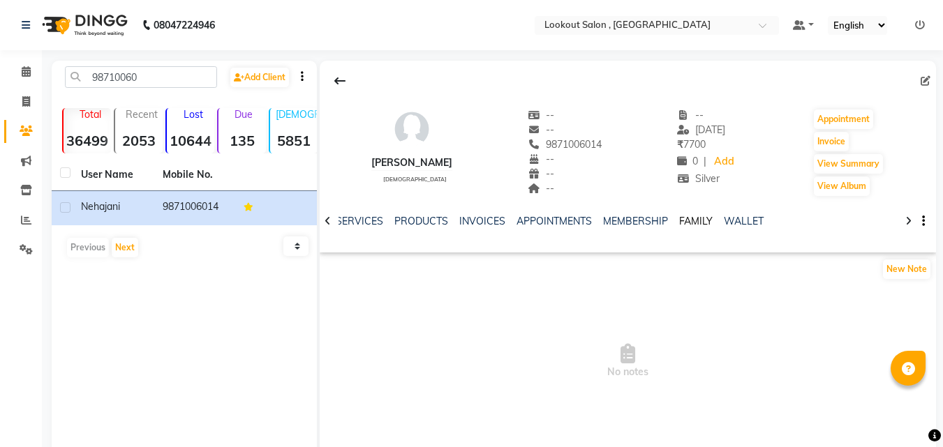
drag, startPoint x: 686, startPoint y: 219, endPoint x: 687, endPoint y: 227, distance: 8.5
click at [686, 220] on link "FAMILY" at bounding box center [695, 221] width 33 height 13
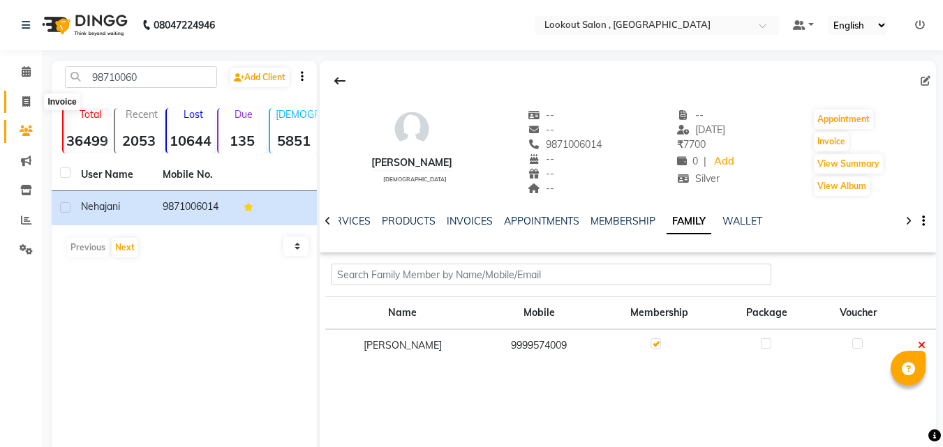
click at [31, 105] on span at bounding box center [26, 102] width 24 height 16
select select "service"
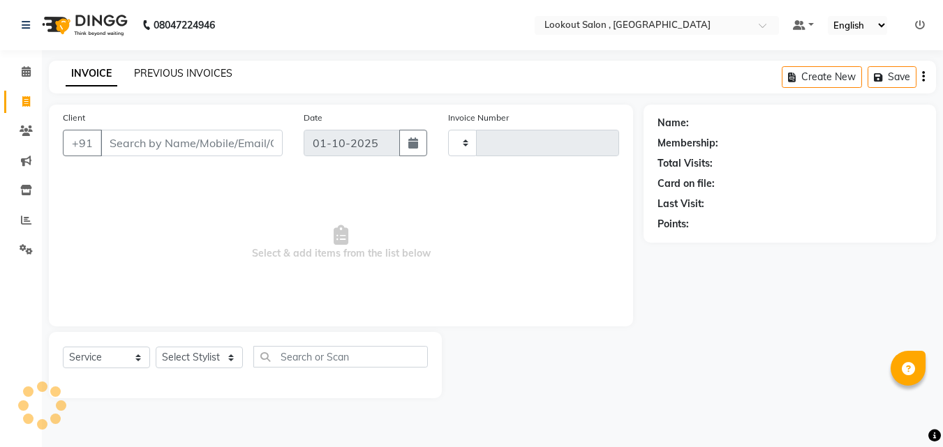
type input "7253"
select select "151"
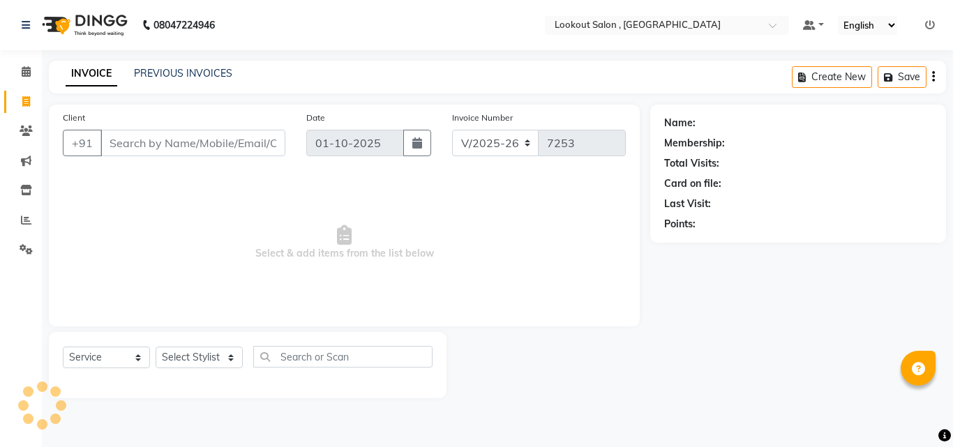
click at [152, 153] on input "Client" at bounding box center [192, 143] width 185 height 27
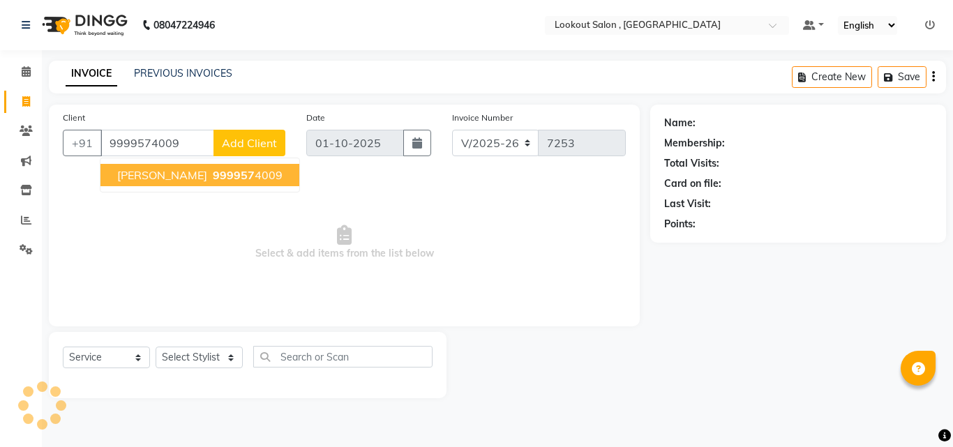
type input "9999574009"
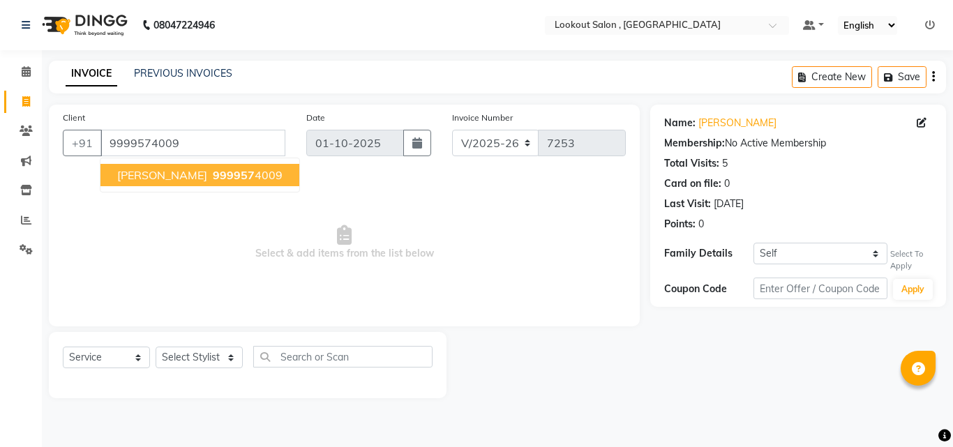
click at [217, 183] on button "[PERSON_NAME] 999957 4009" at bounding box center [199, 175] width 199 height 22
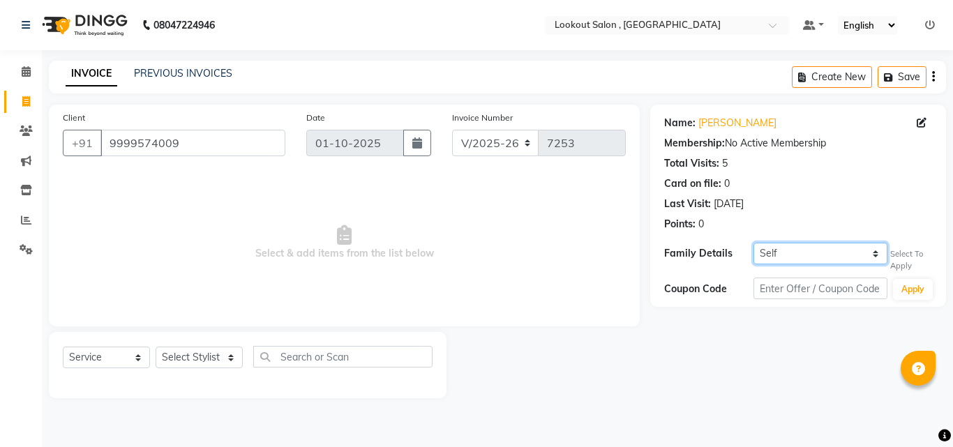
click at [802, 249] on select "Self [PERSON_NAME]" at bounding box center [821, 254] width 134 height 22
select select "3620265"
click at [754, 243] on select "Self [PERSON_NAME]" at bounding box center [821, 254] width 134 height 22
select select "1: Object"
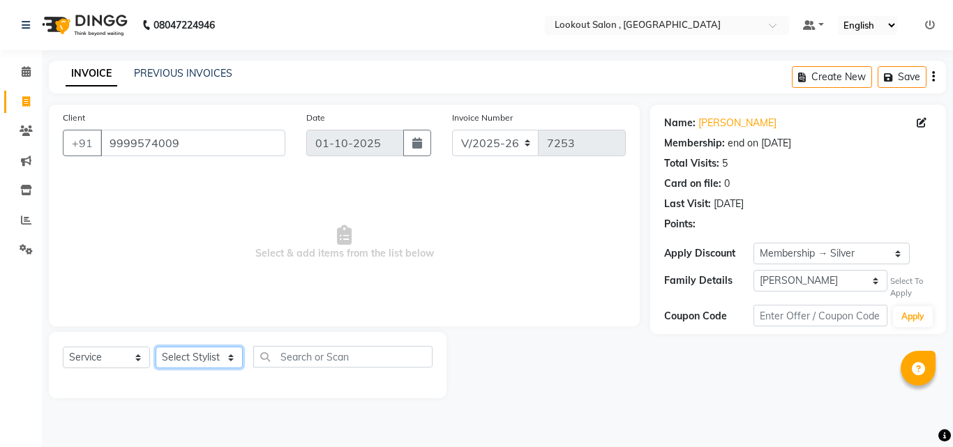
click at [207, 357] on select "Select Stylist [PERSON_NAME] [PERSON_NAME] [PERSON_NAME] [PERSON_NAME] [PERSON_…" at bounding box center [199, 358] width 87 height 22
select select "24828"
click at [156, 347] on select "Select Stylist [PERSON_NAME] [PERSON_NAME] [PERSON_NAME] [PERSON_NAME] [PERSON_…" at bounding box center [199, 358] width 87 height 22
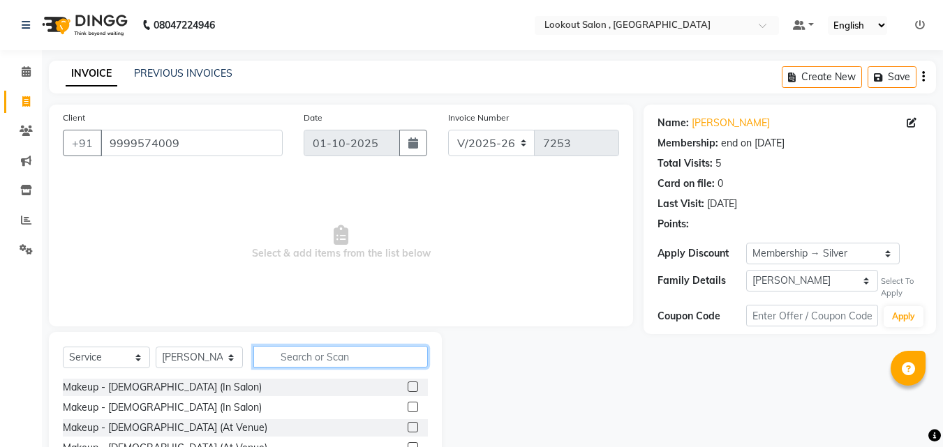
click at [367, 352] on input "text" at bounding box center [340, 357] width 174 height 22
type input "hairc"
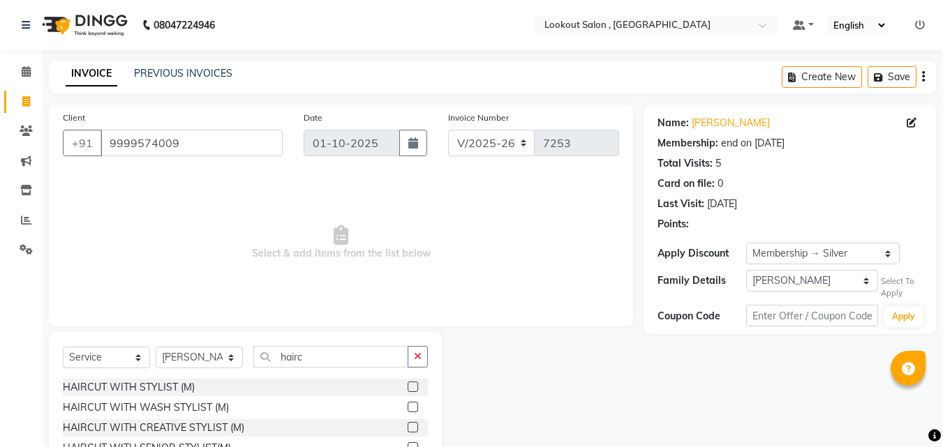
click at [407, 383] on label at bounding box center [412, 387] width 10 height 10
click at [407, 383] on input "checkbox" at bounding box center [411, 387] width 9 height 9
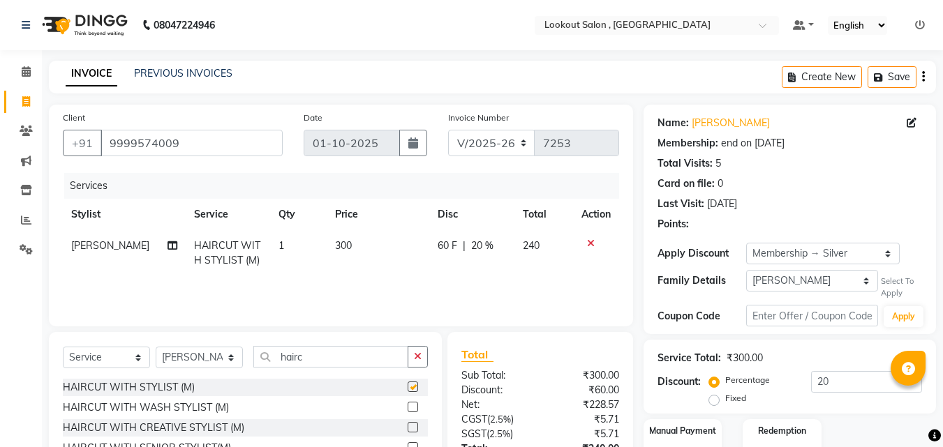
checkbox input "false"
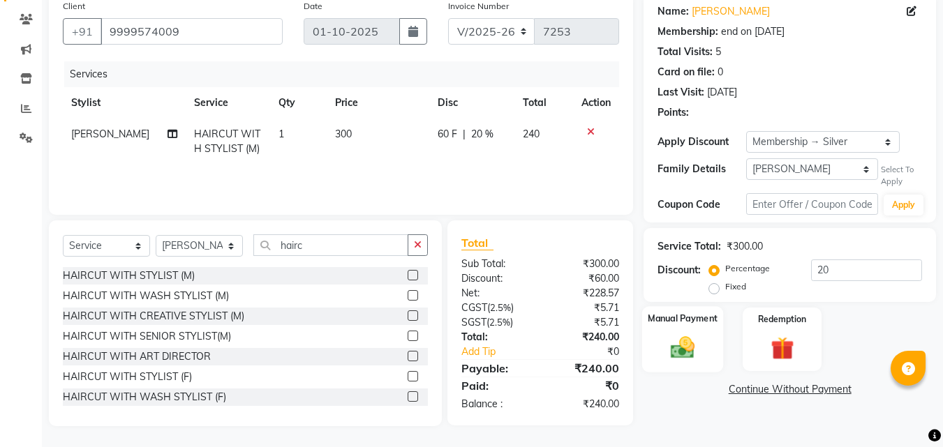
click at [670, 330] on div "Manual Payment" at bounding box center [683, 339] width 82 height 66
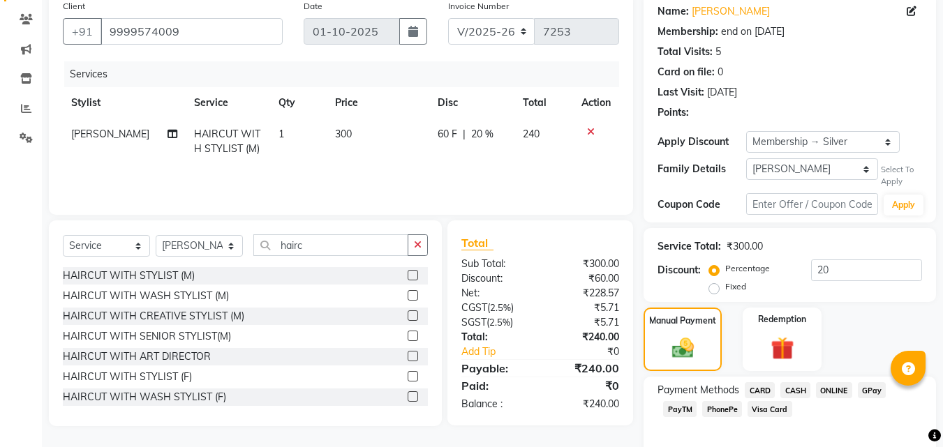
scroll to position [174, 0]
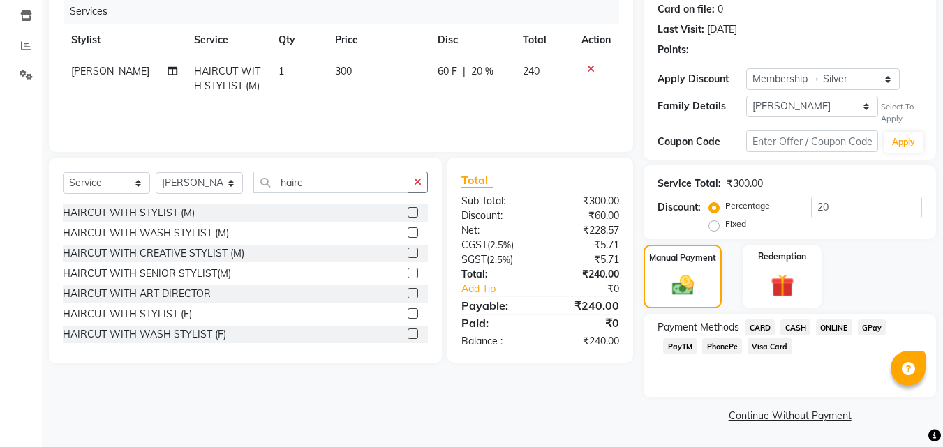
click at [721, 342] on span "PhonePe" at bounding box center [722, 346] width 40 height 16
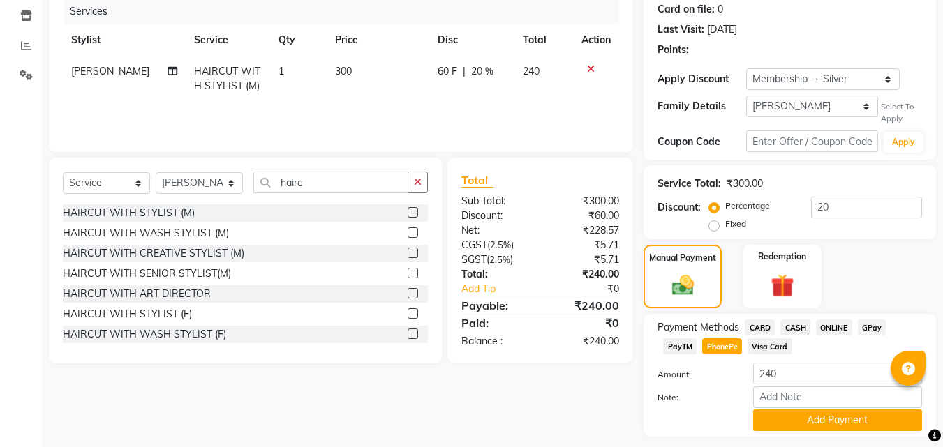
scroll to position [213, 0]
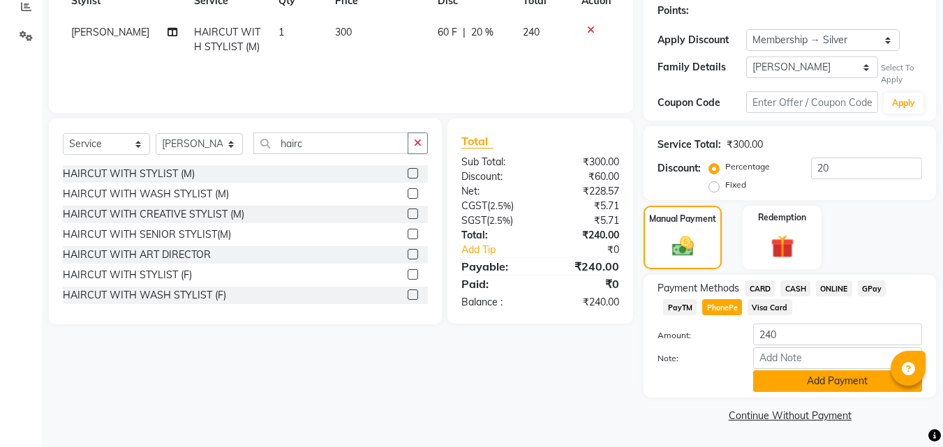
click at [820, 380] on button "Add Payment" at bounding box center [837, 381] width 169 height 22
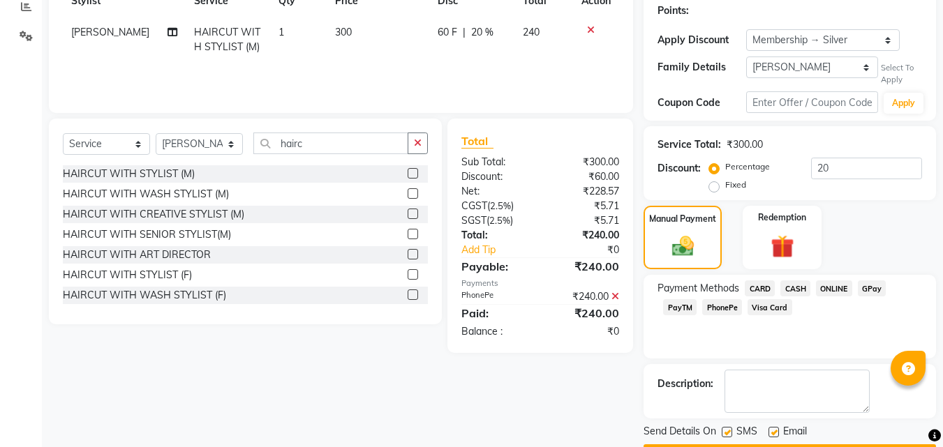
scroll to position [253, 0]
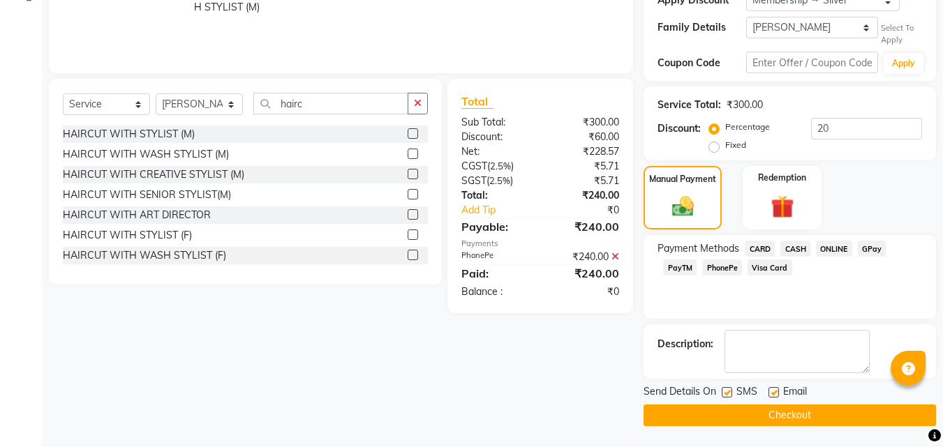
click at [797, 416] on button "Checkout" at bounding box center [789, 416] width 292 height 22
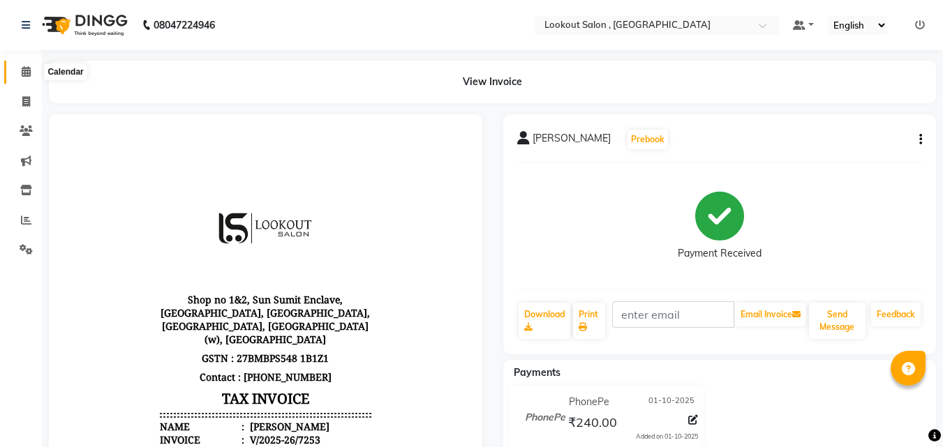
click at [25, 76] on icon at bounding box center [26, 71] width 9 height 10
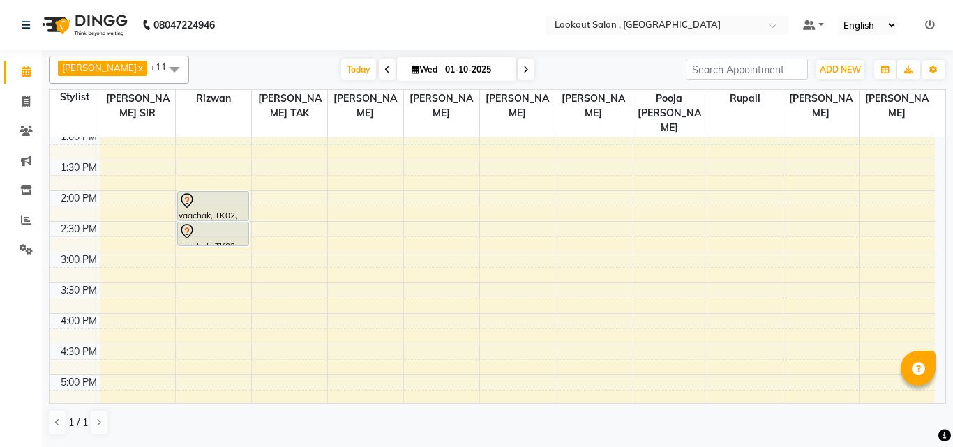
scroll to position [209, 0]
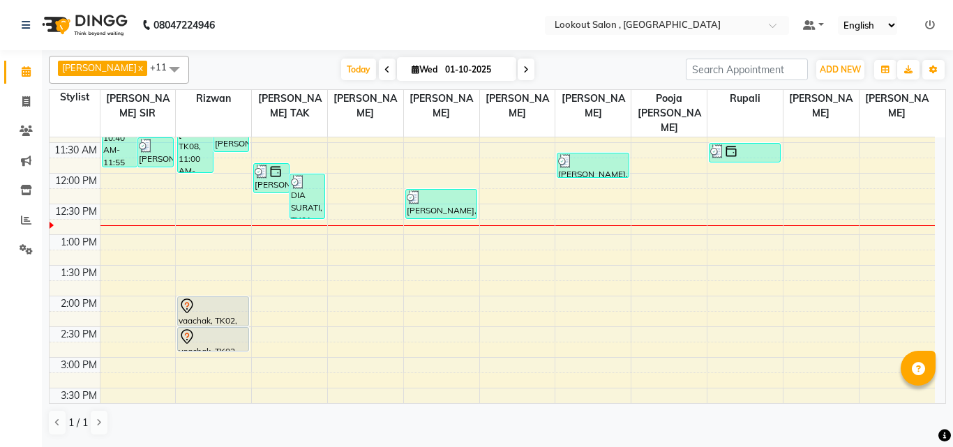
click at [490, 260] on div "8:00 AM 8:30 AM 9:00 AM 9:30 AM 10:00 AM 10:30 AM 11:00 AM 11:30 AM 12:00 PM 12…" at bounding box center [492, 388] width 885 height 920
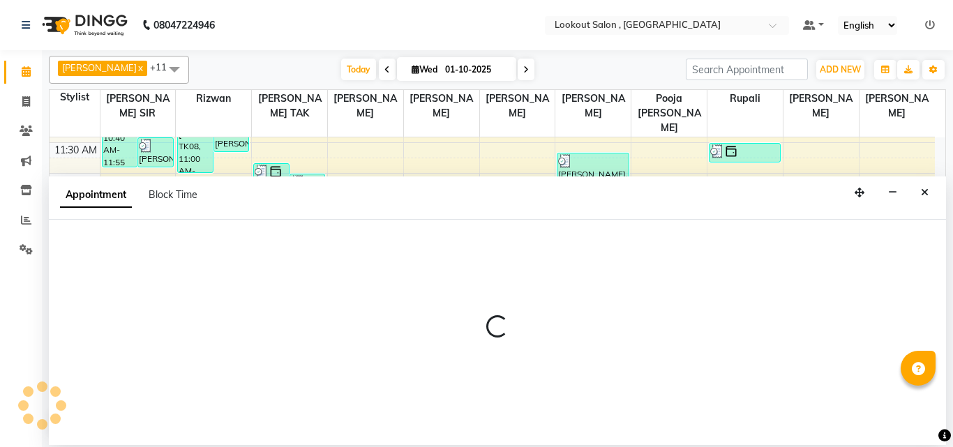
select select "88368"
select select "810"
select select "tentative"
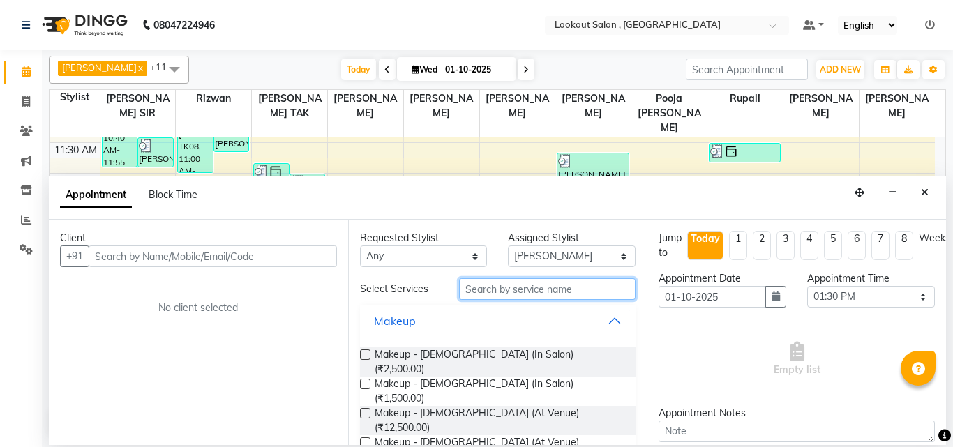
click at [513, 289] on input "text" at bounding box center [547, 289] width 177 height 22
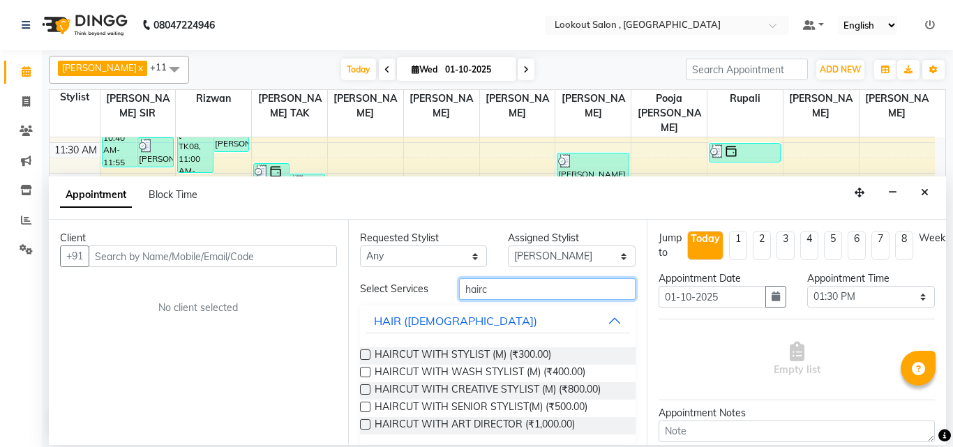
type input "hairc"
click at [365, 356] on label at bounding box center [365, 355] width 10 height 10
click at [365, 356] on input "checkbox" at bounding box center [364, 356] width 9 height 9
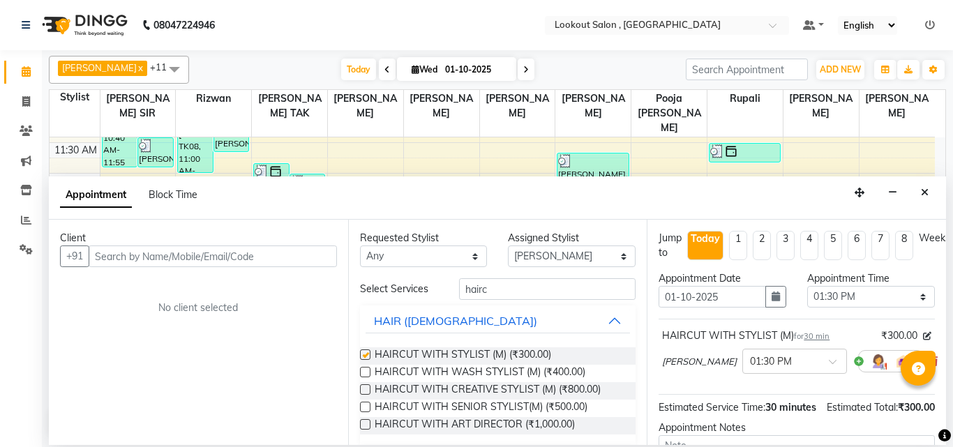
checkbox input "false"
click at [538, 257] on select "Select [PERSON_NAME] [PERSON_NAME] [PERSON_NAME] kuldeep NANDINI [PERSON_NAME] …" at bounding box center [572, 257] width 128 height 22
select select "48095"
click at [508, 246] on select "Select [PERSON_NAME] [PERSON_NAME] [PERSON_NAME] kuldeep NANDINI [PERSON_NAME] …" at bounding box center [572, 257] width 128 height 22
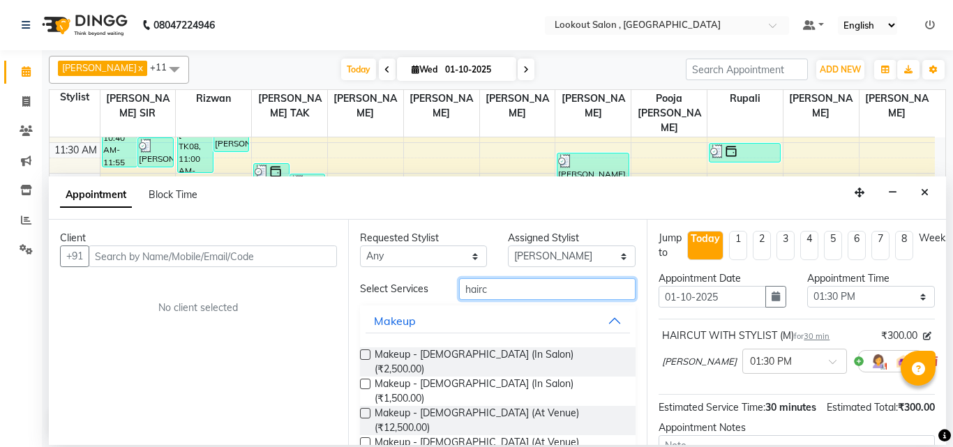
click at [574, 286] on input "hairc" at bounding box center [547, 289] width 177 height 22
type input "h"
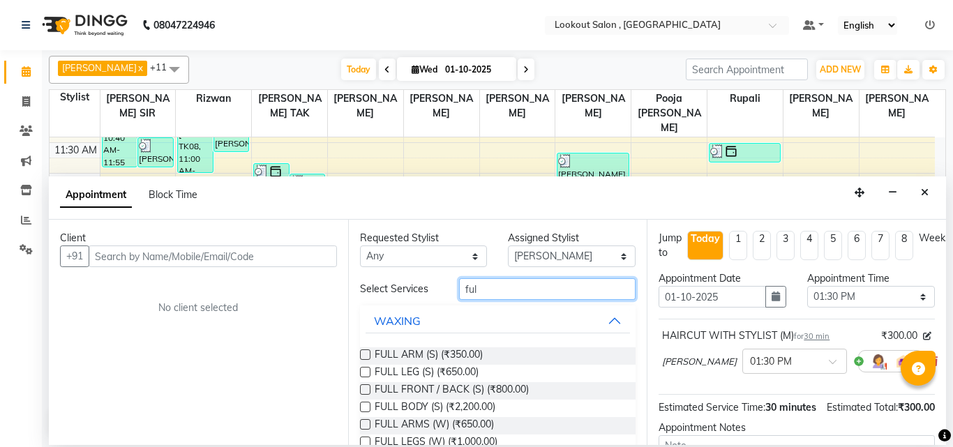
type input "ful"
click at [367, 351] on label at bounding box center [365, 355] width 10 height 10
click at [367, 352] on input "checkbox" at bounding box center [364, 356] width 9 height 9
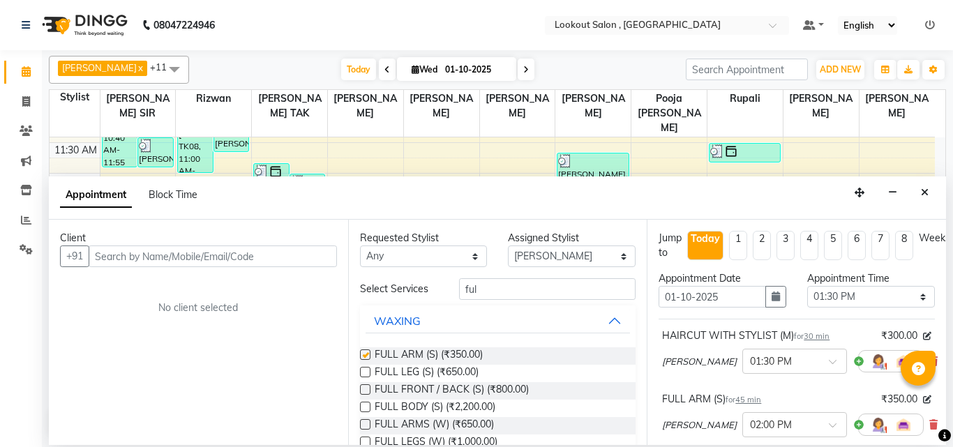
checkbox input "false"
click at [497, 290] on input "ful" at bounding box center [547, 289] width 177 height 22
type input "f"
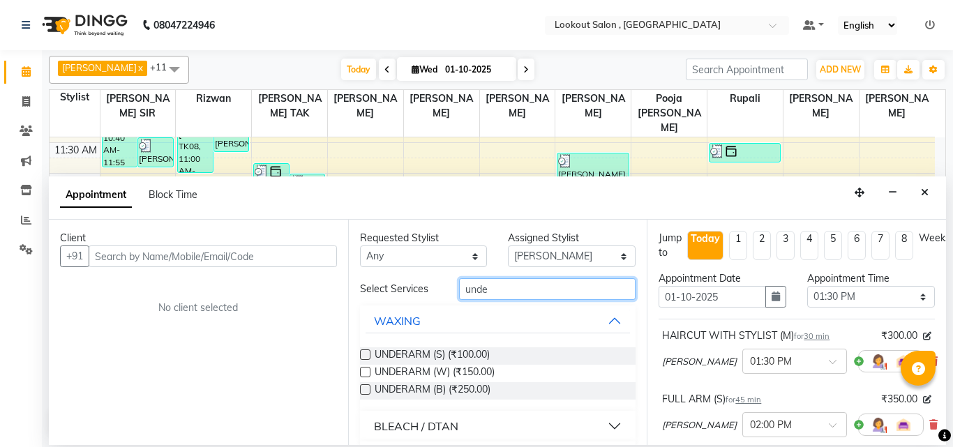
type input "unde"
click at [370, 353] on div "UNDERARM (S) (₹100.00)" at bounding box center [498, 355] width 276 height 17
click at [367, 353] on label at bounding box center [365, 355] width 10 height 10
click at [367, 353] on input "checkbox" at bounding box center [364, 356] width 9 height 9
checkbox input "false"
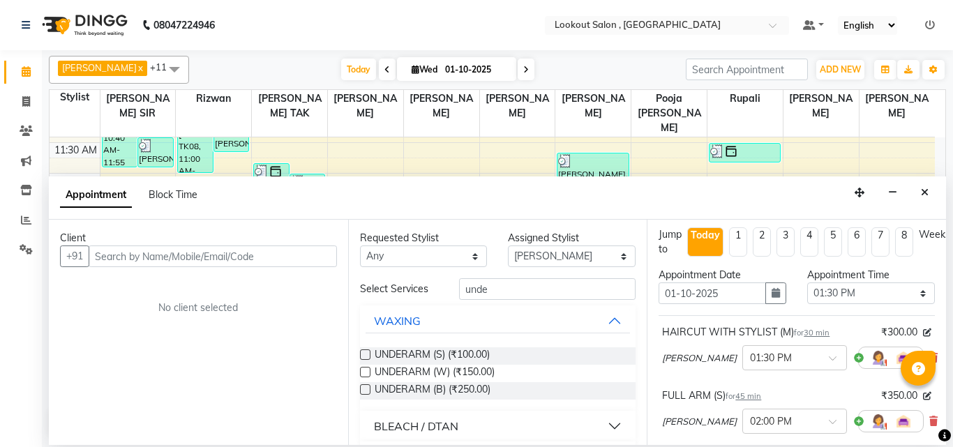
scroll to position [0, 0]
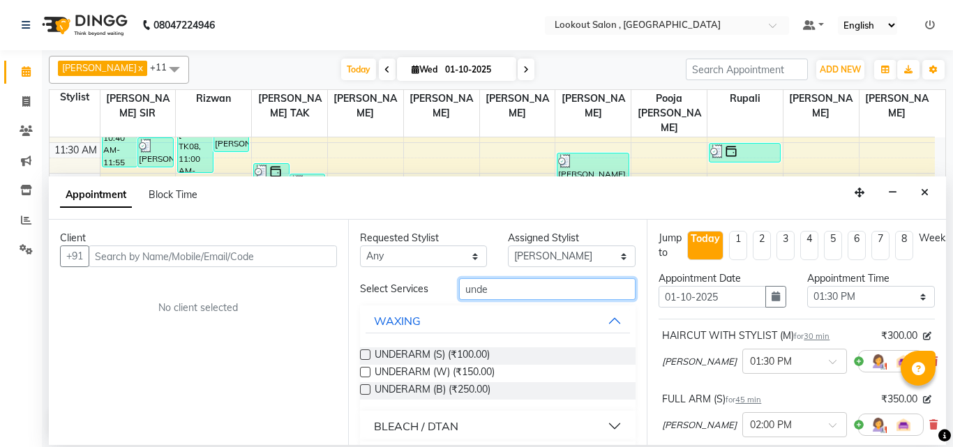
click at [592, 290] on input "unde" at bounding box center [547, 289] width 177 height 22
type input "u"
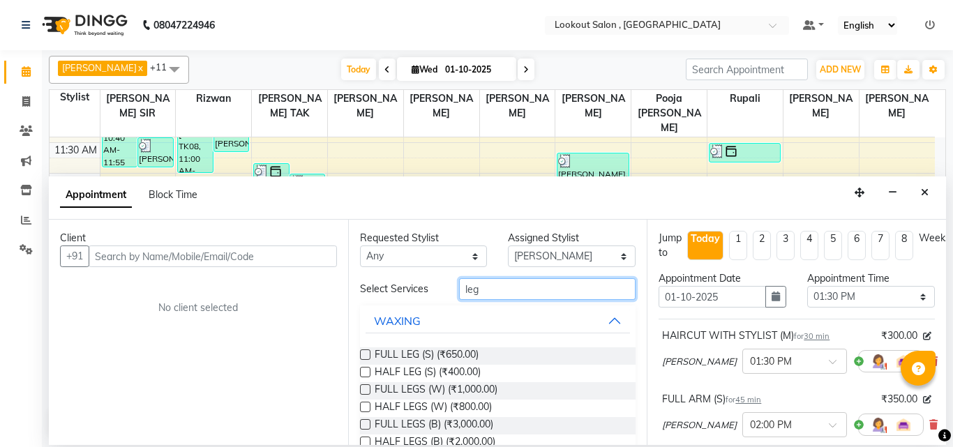
type input "leg"
click at [367, 354] on label at bounding box center [365, 355] width 10 height 10
click at [367, 354] on input "checkbox" at bounding box center [364, 356] width 9 height 9
checkbox input "false"
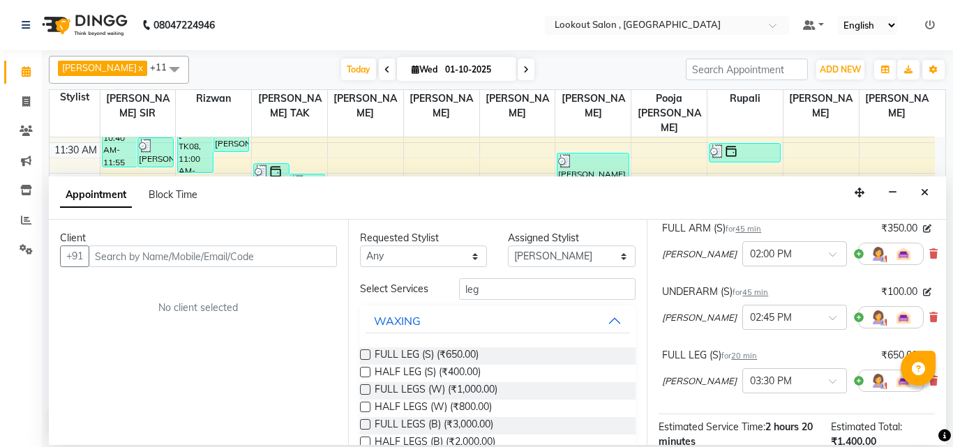
scroll to position [140, 0]
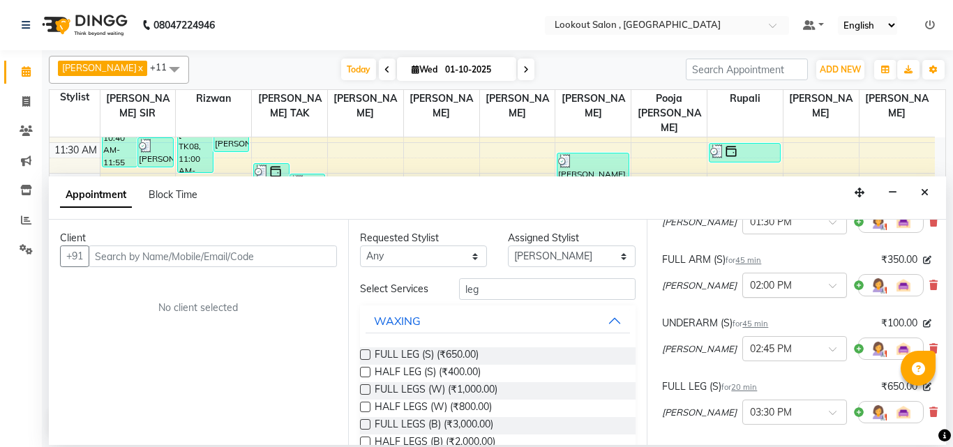
click at [762, 290] on input "text" at bounding box center [780, 284] width 61 height 15
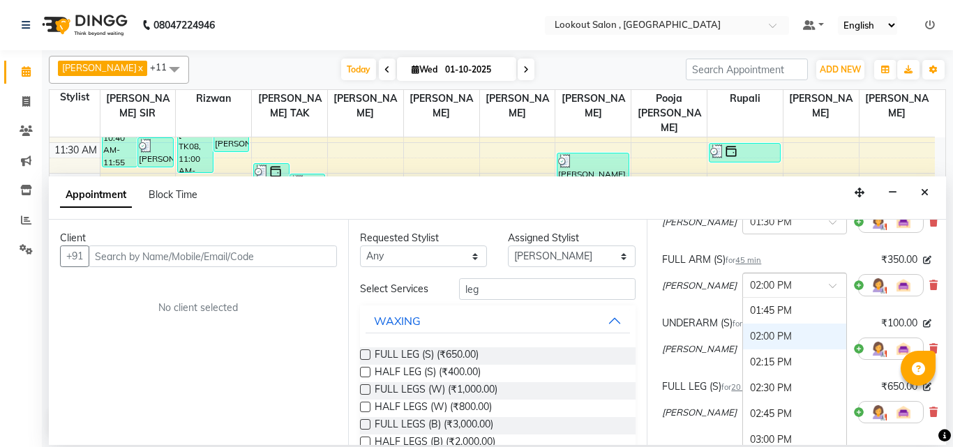
scroll to position [460, 0]
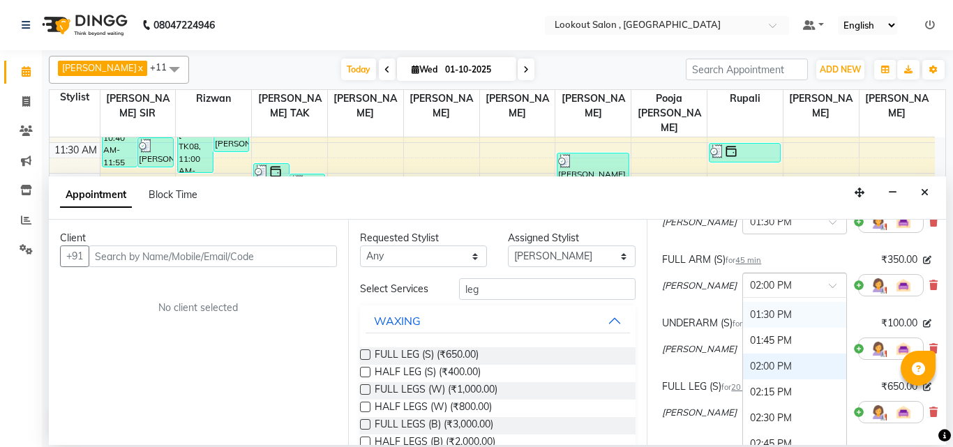
click at [793, 319] on div "01:30 PM" at bounding box center [794, 315] width 103 height 26
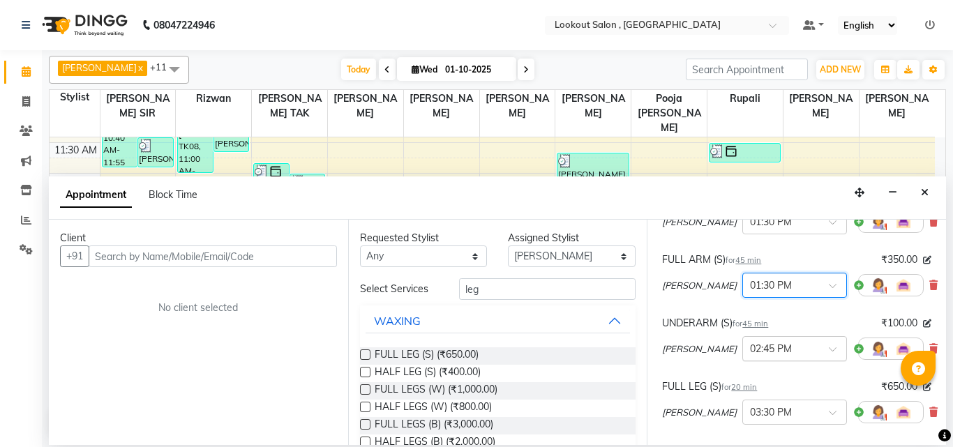
click at [829, 352] on span at bounding box center [837, 353] width 17 height 15
click at [809, 390] on div "01:30 PM" at bounding box center [794, 385] width 103 height 26
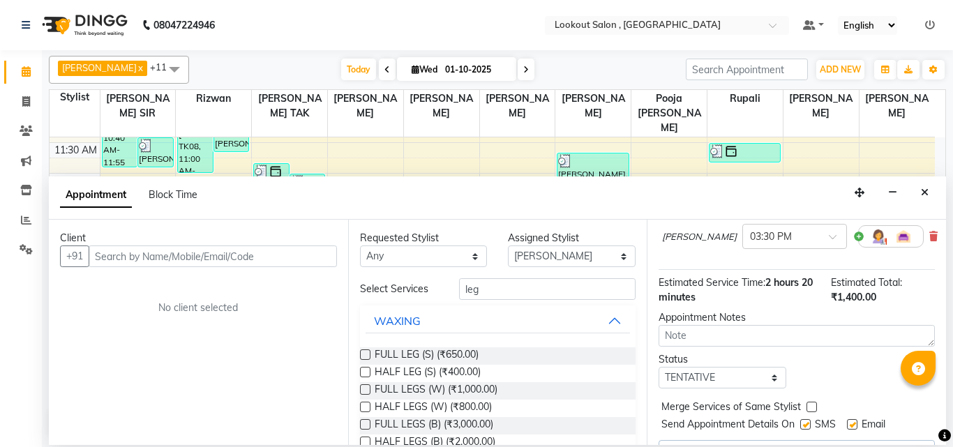
scroll to position [227, 0]
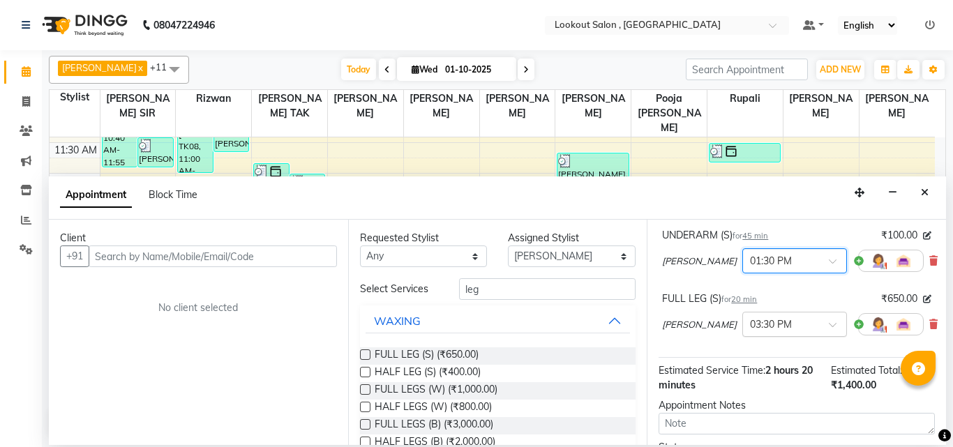
click at [816, 324] on div at bounding box center [794, 323] width 103 height 15
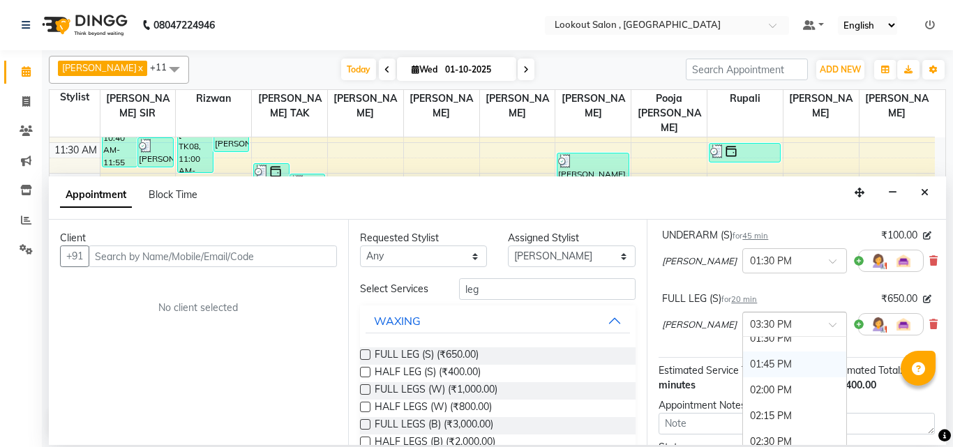
scroll to position [448, 0]
click at [800, 371] on div "01:30 PM" at bounding box center [794, 367] width 103 height 26
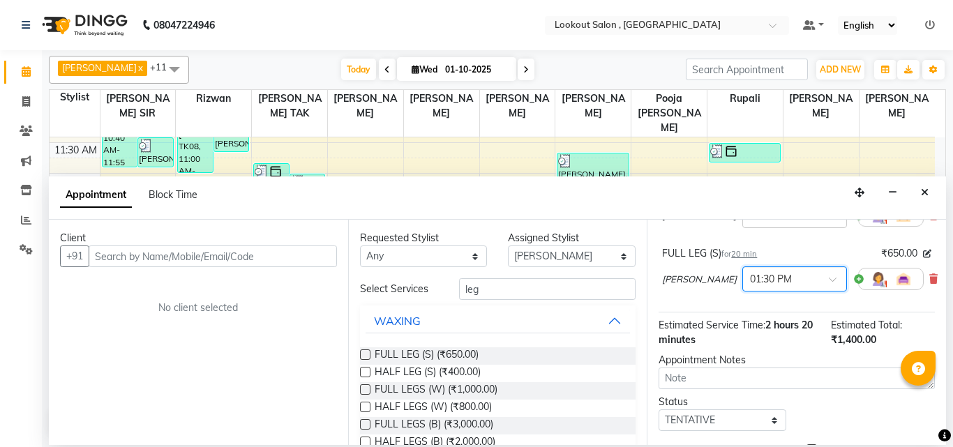
scroll to position [382, 0]
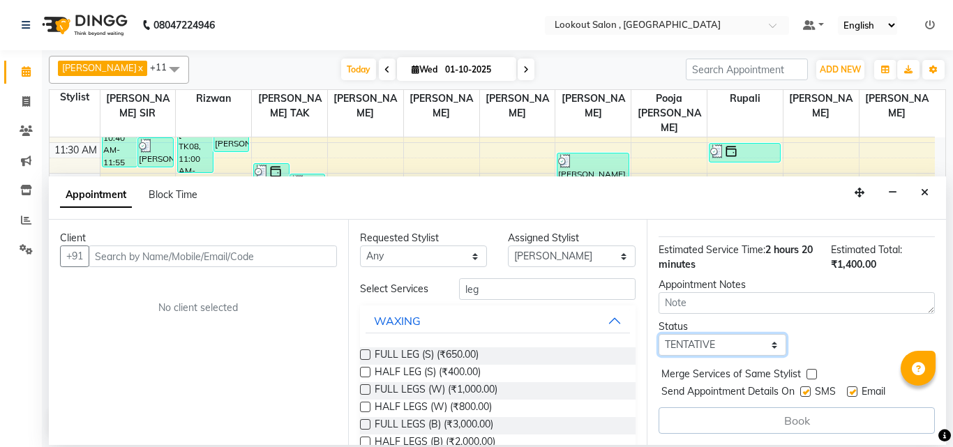
click at [758, 334] on select "Select TENTATIVE CONFIRM CHECK-IN UPCOMING" at bounding box center [723, 345] width 128 height 22
select select "upcoming"
click at [659, 334] on select "Select TENTATIVE CONFIRM CHECK-IN UPCOMING" at bounding box center [723, 345] width 128 height 22
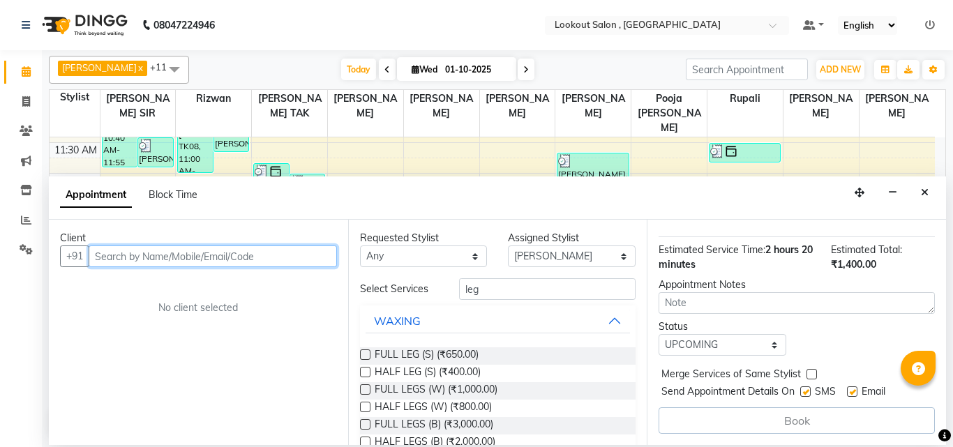
click at [133, 250] on input "text" at bounding box center [213, 257] width 248 height 22
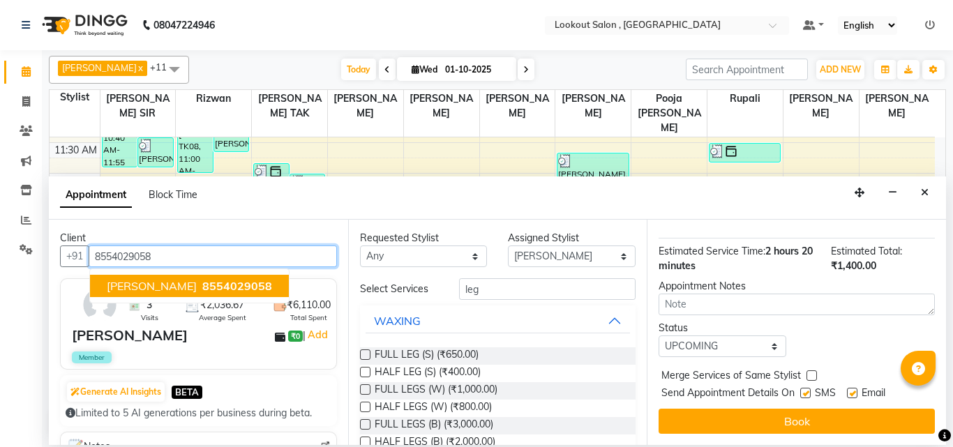
scroll to position [380, 0]
click at [219, 280] on span "8554029058" at bounding box center [237, 286] width 70 height 14
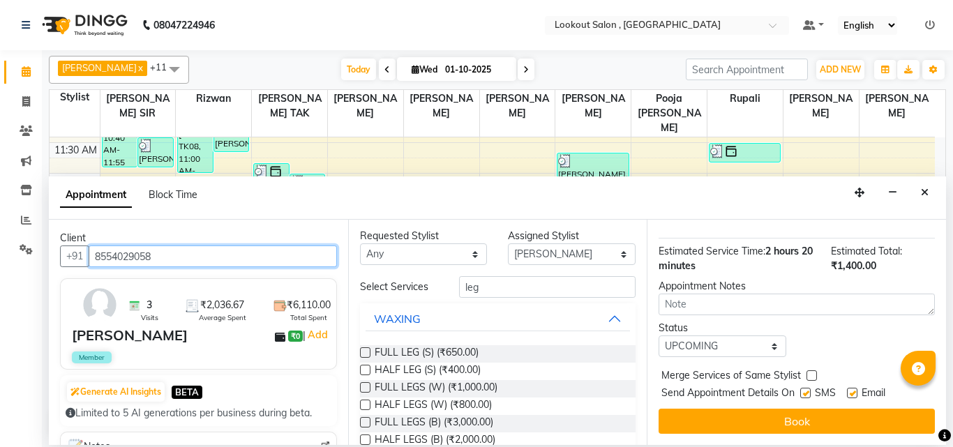
scroll to position [0, 0]
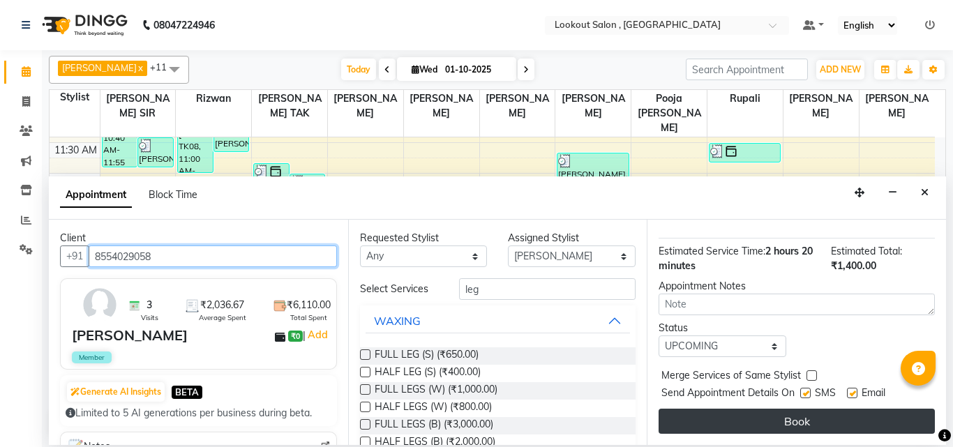
type input "8554029058"
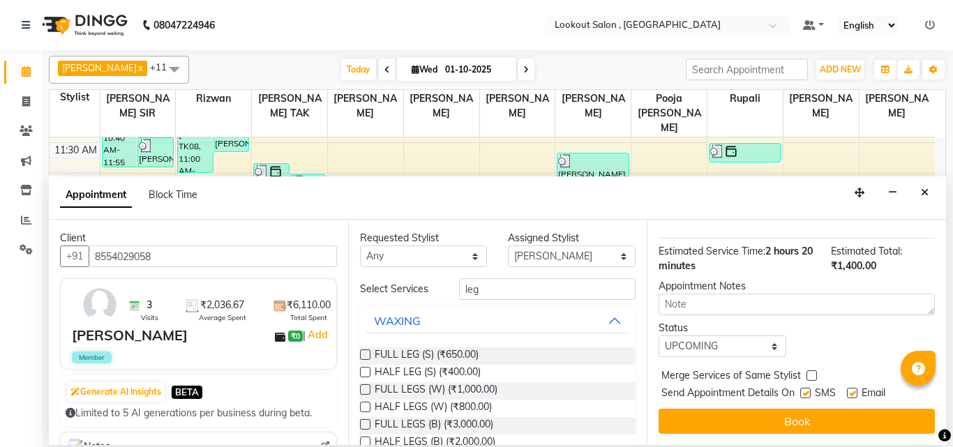
click at [742, 409] on button "Book" at bounding box center [797, 421] width 276 height 25
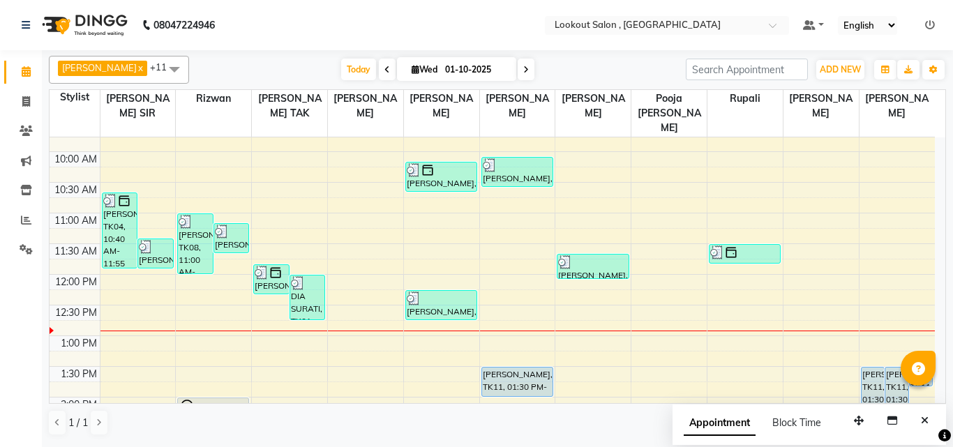
scroll to position [209, 0]
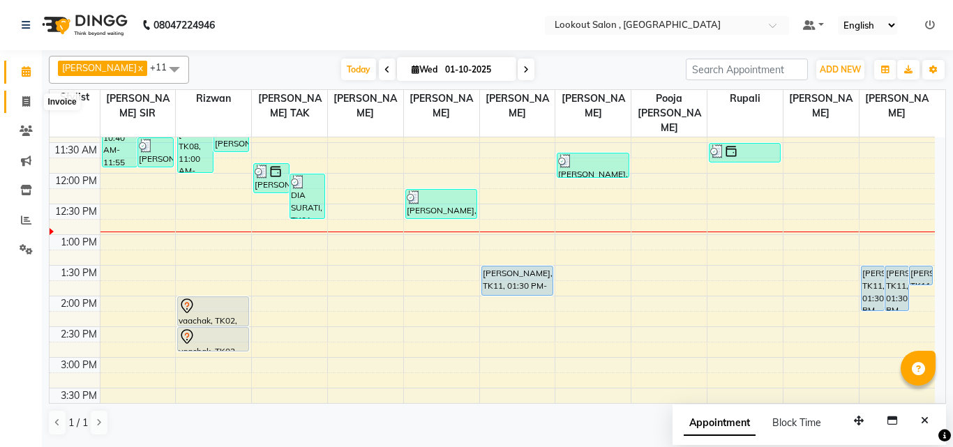
click at [27, 108] on span at bounding box center [26, 102] width 24 height 16
select select "service"
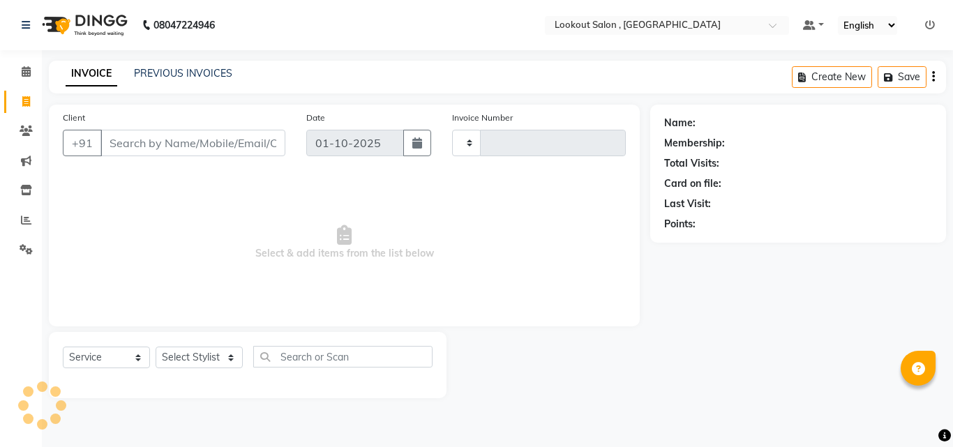
type input "7255"
select select "151"
click at [26, 74] on icon at bounding box center [26, 71] width 9 height 10
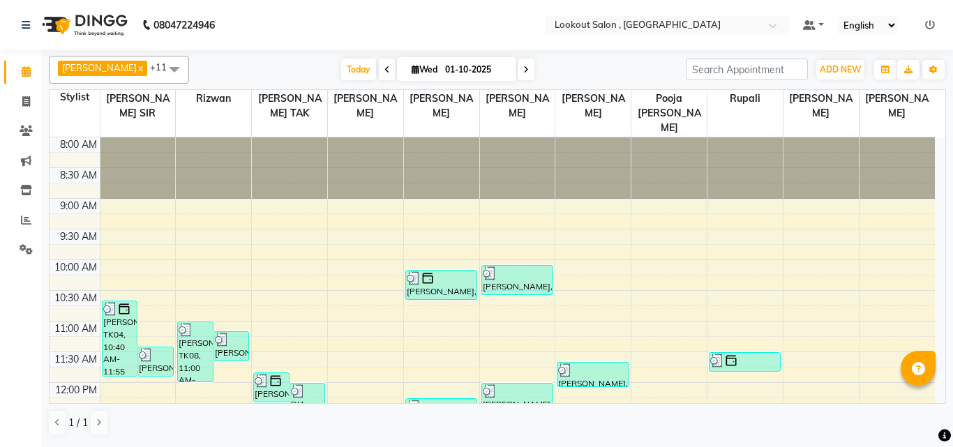
click at [518, 70] on span at bounding box center [526, 70] width 17 height 22
type input "02-10-2025"
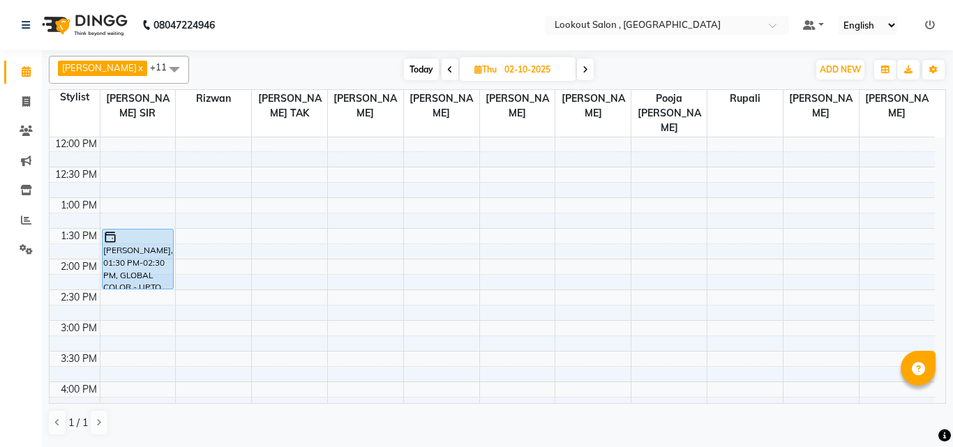
scroll to position [107, 0]
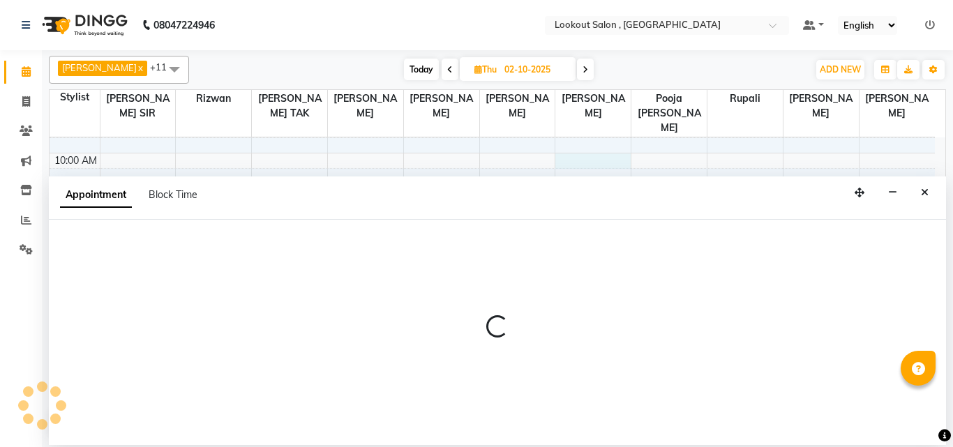
select select "90900"
select select "tentative"
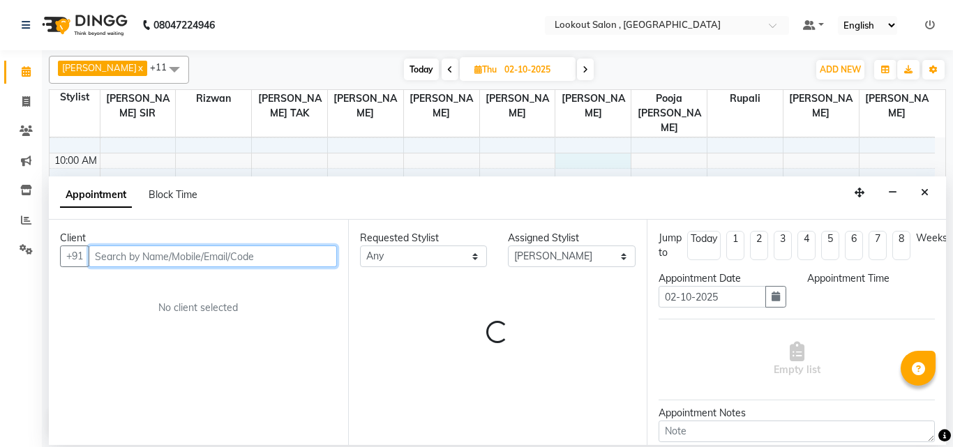
select select "600"
click at [200, 253] on input "text" at bounding box center [213, 257] width 248 height 22
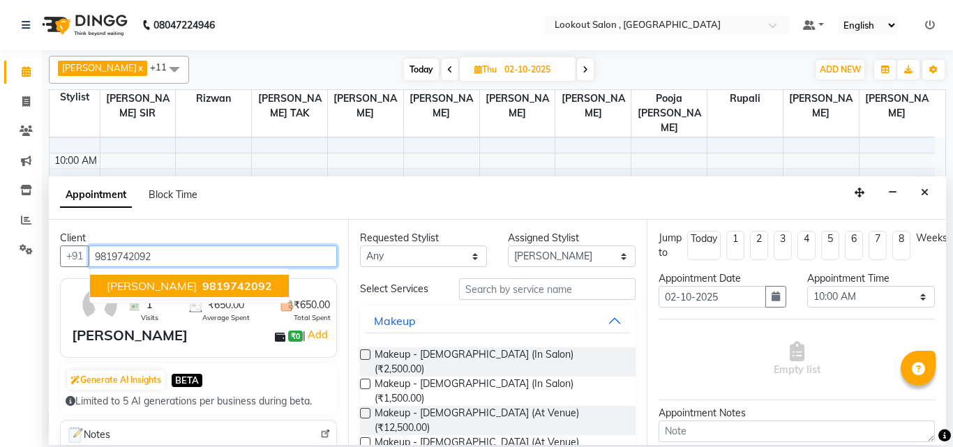
click at [215, 286] on span "9819742092" at bounding box center [237, 286] width 70 height 14
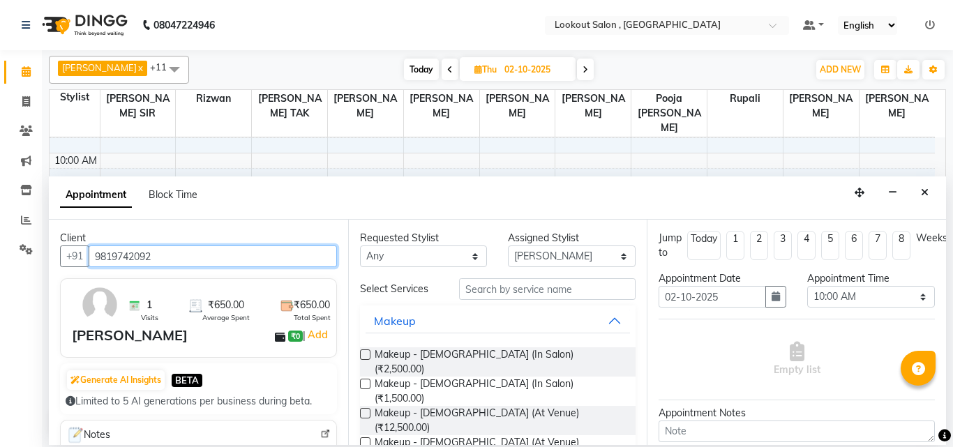
type input "9819742092"
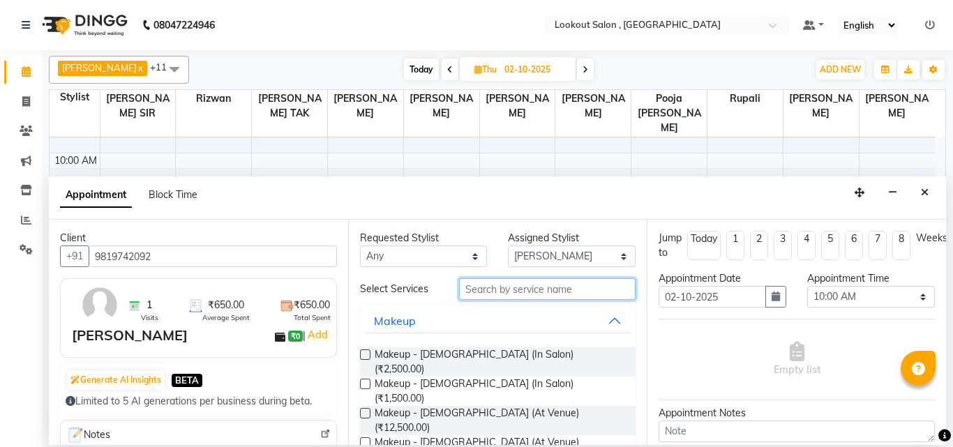
click at [599, 285] on input "text" at bounding box center [547, 289] width 177 height 22
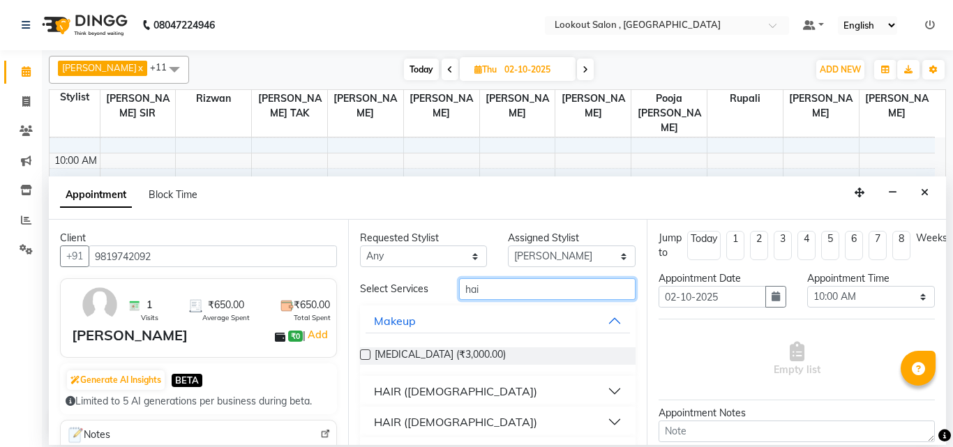
type input "hai"
click at [603, 391] on button "HAIR ([DEMOGRAPHIC_DATA])" at bounding box center [498, 391] width 265 height 25
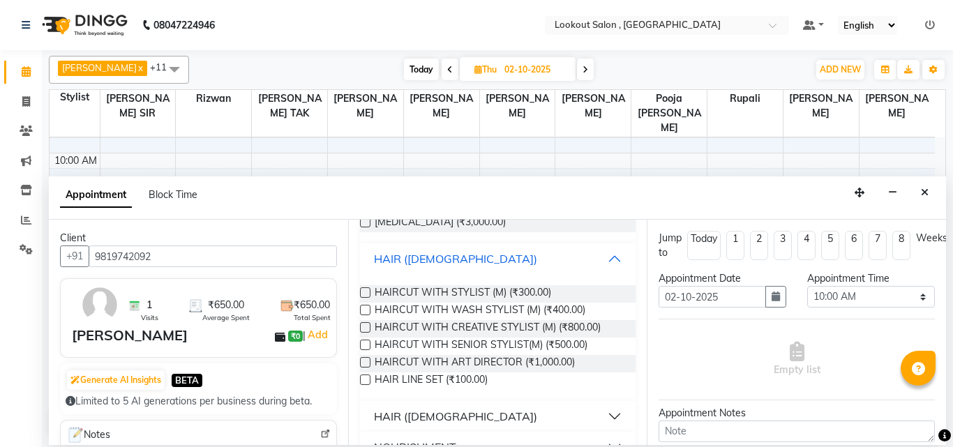
scroll to position [157, 0]
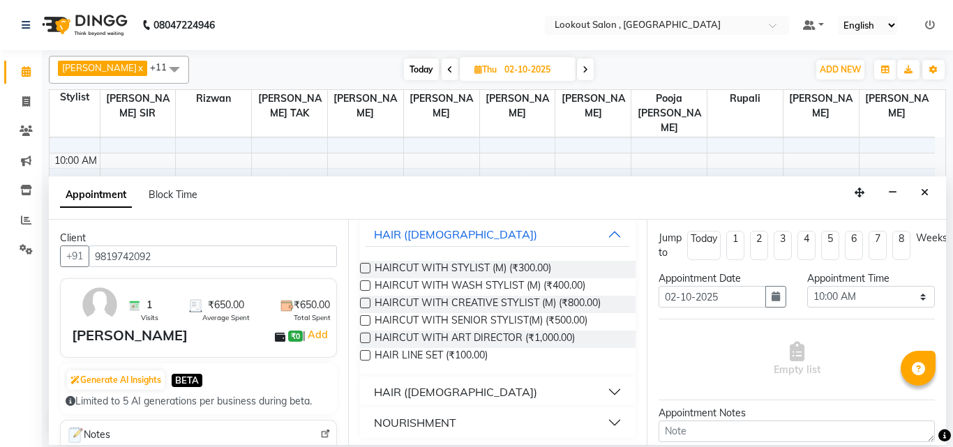
click at [367, 265] on label at bounding box center [365, 268] width 10 height 10
click at [367, 265] on input "checkbox" at bounding box center [364, 269] width 9 height 9
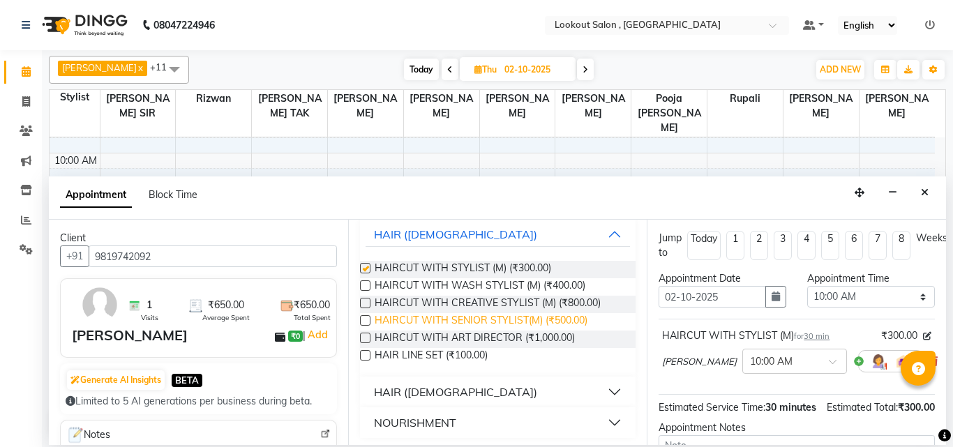
checkbox input "false"
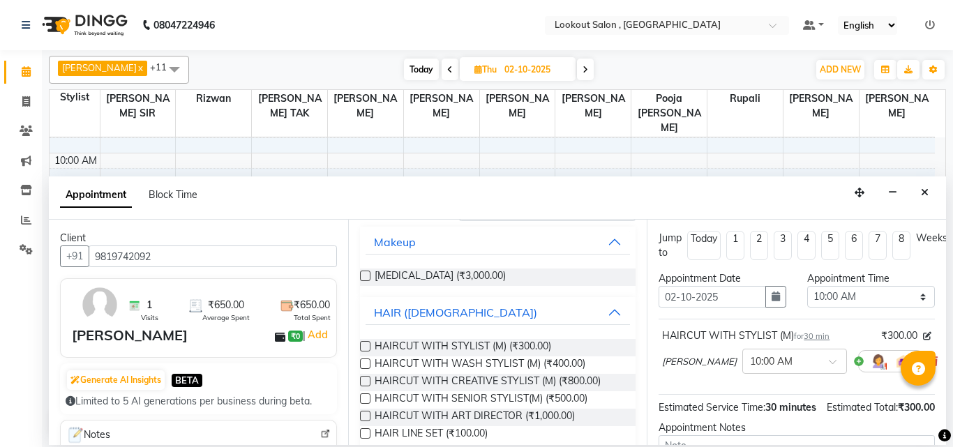
scroll to position [0, 0]
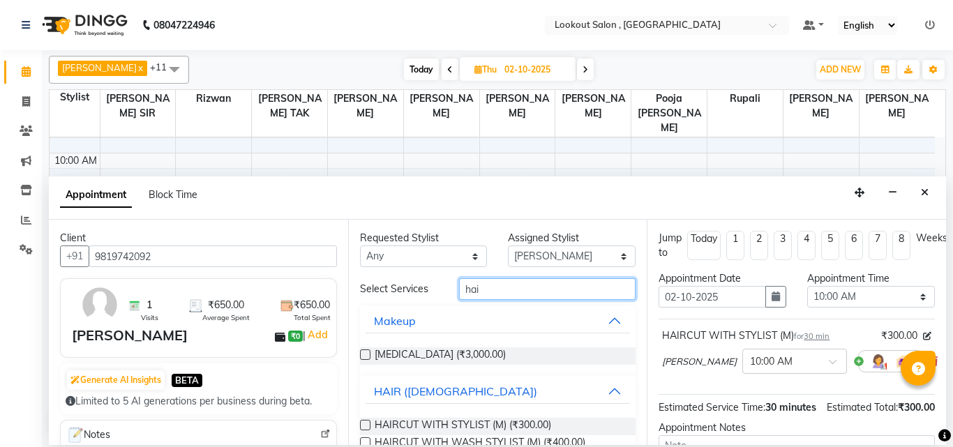
click at [543, 284] on input "hai" at bounding box center [547, 289] width 177 height 22
type input "h"
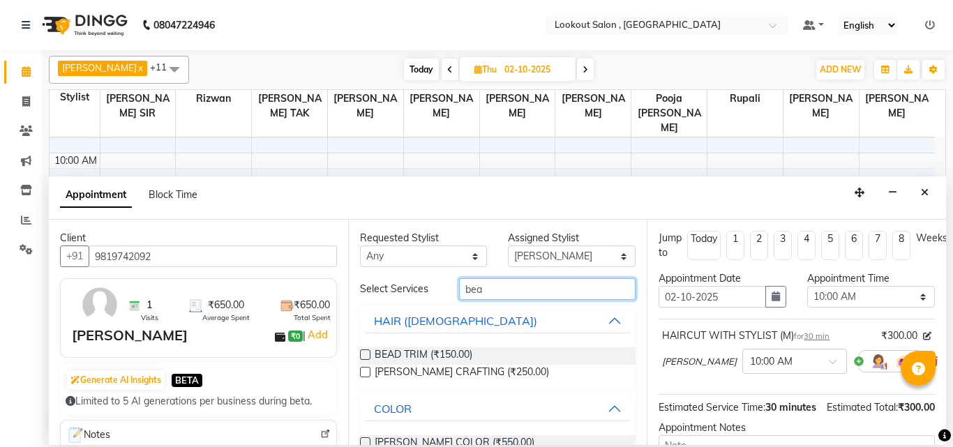
type input "bea"
click at [366, 371] on label at bounding box center [365, 372] width 10 height 10
click at [366, 371] on input "checkbox" at bounding box center [364, 373] width 9 height 9
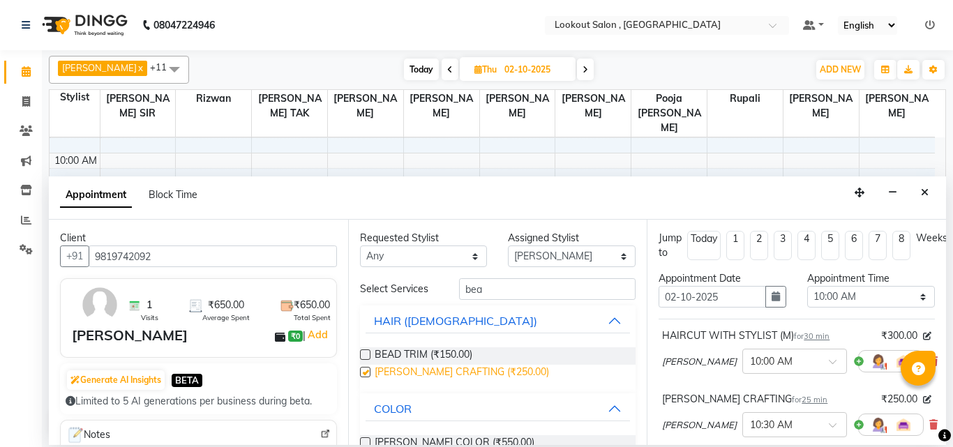
checkbox input "false"
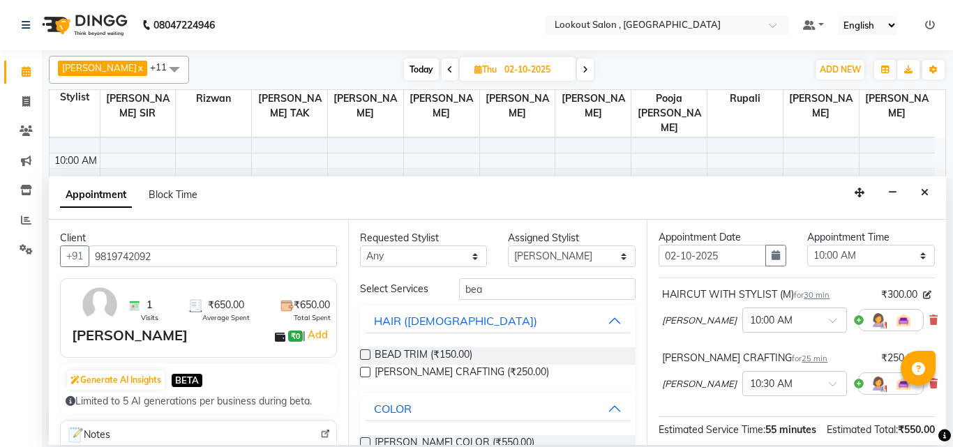
scroll to position [25, 0]
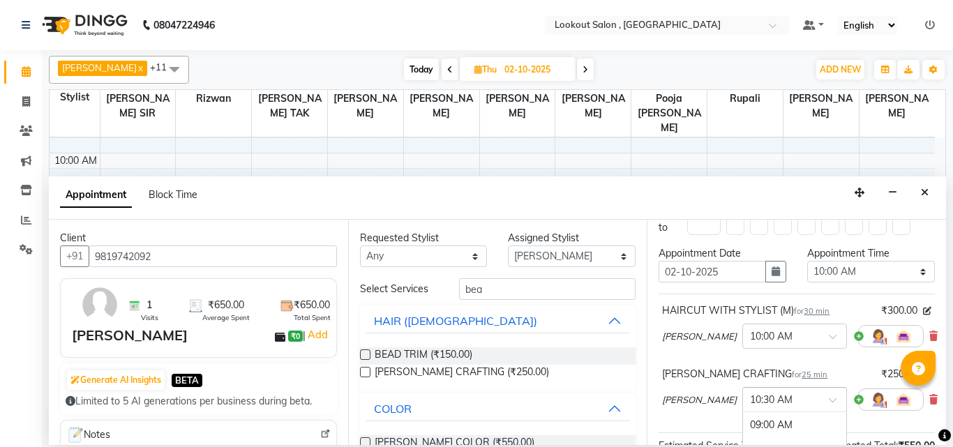
click at [808, 403] on div at bounding box center [794, 398] width 103 height 15
click at [802, 424] on div "10:00 AM" at bounding box center [794, 430] width 103 height 26
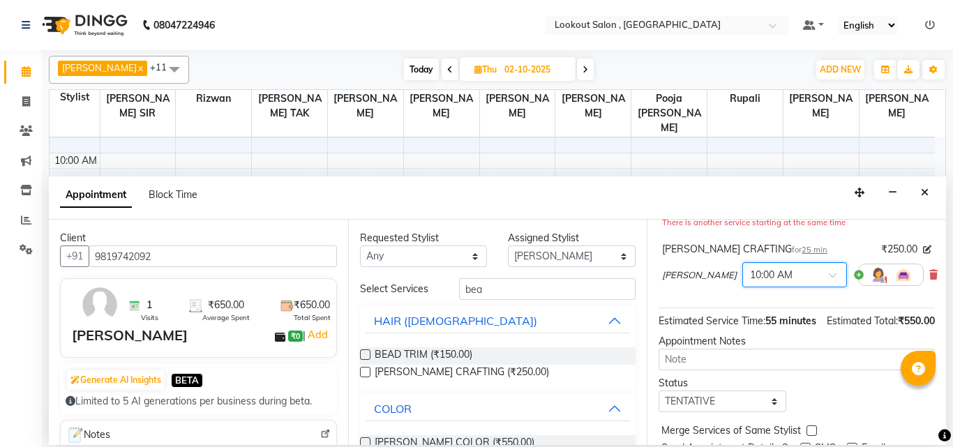
scroll to position [249, 0]
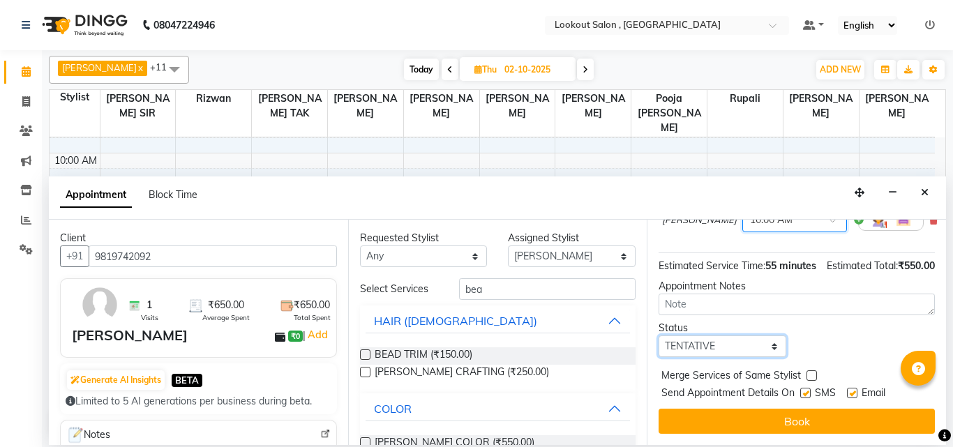
click at [762, 337] on select "Select TENTATIVE CONFIRM UPCOMING" at bounding box center [723, 347] width 128 height 22
select select "upcoming"
click at [659, 336] on select "Select TENTATIVE CONFIRM UPCOMING" at bounding box center [723, 347] width 128 height 22
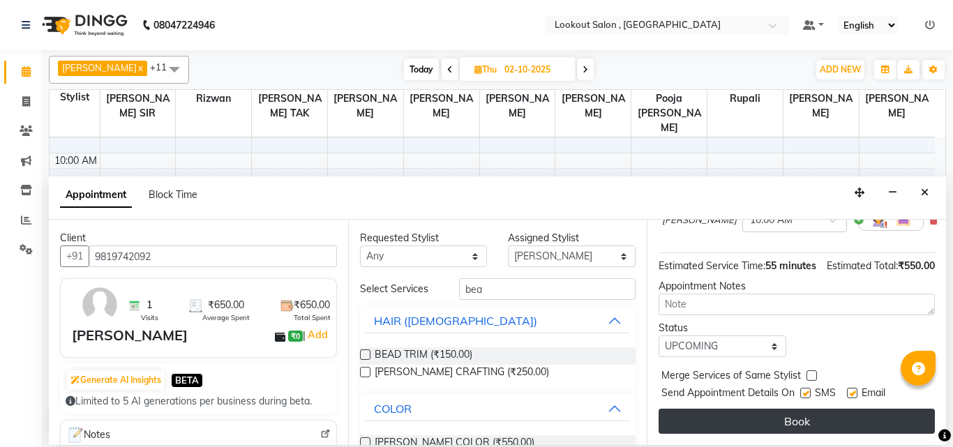
click at [730, 413] on button "Book" at bounding box center [797, 421] width 276 height 25
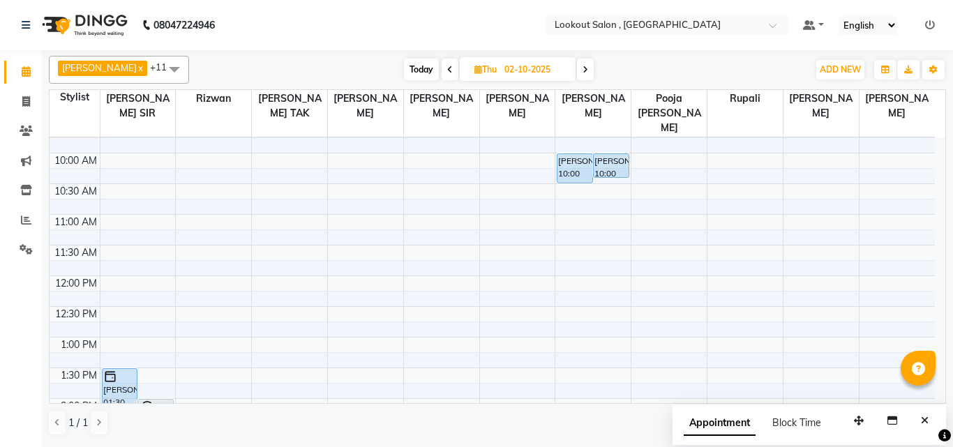
click at [952, 5] on nav "08047224946 Select Location × Lookout Salon , Chickoowadi Default Panel My Pane…" at bounding box center [476, 25] width 953 height 50
